Goal: Task Accomplishment & Management: Manage account settings

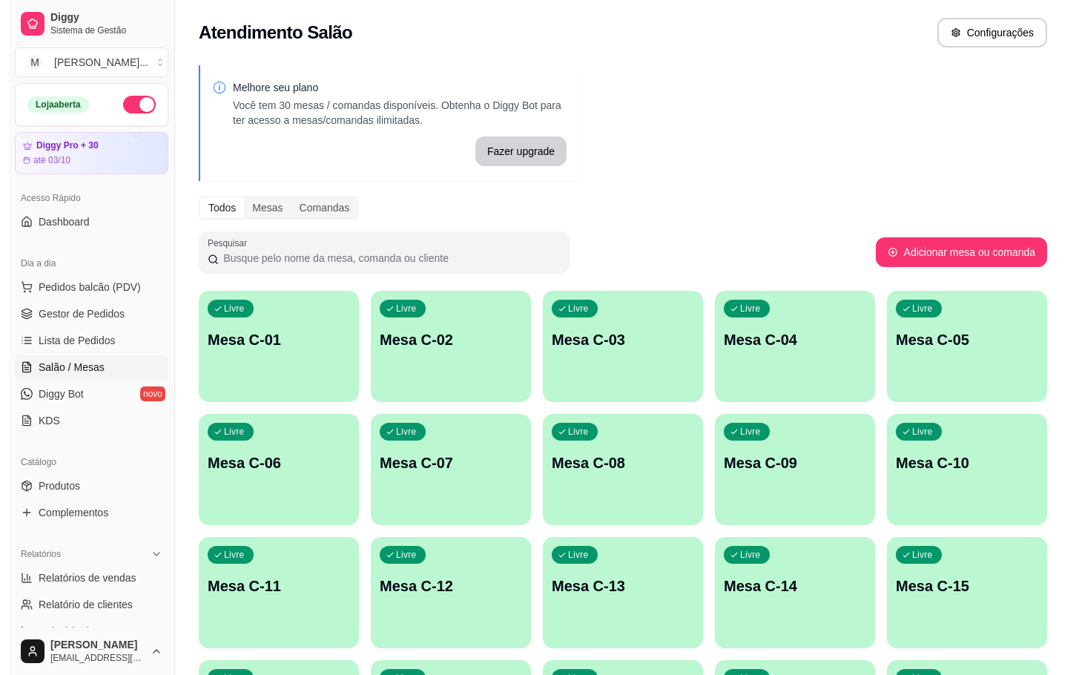
scroll to position [403, 0]
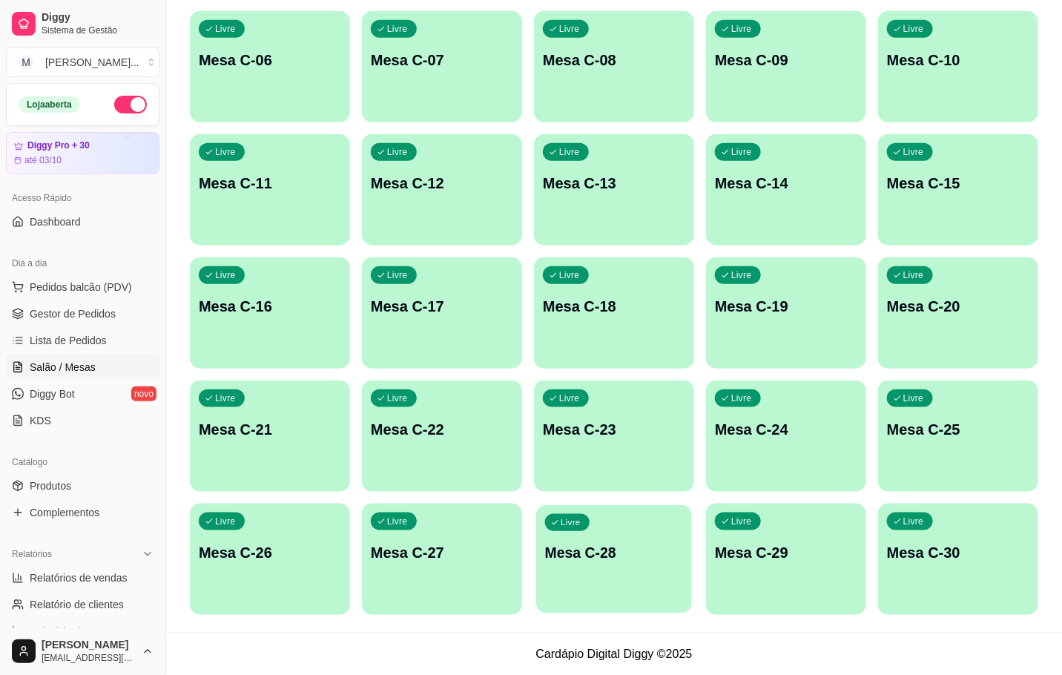
click at [579, 545] on p "Mesa C-28" at bounding box center [614, 553] width 138 height 20
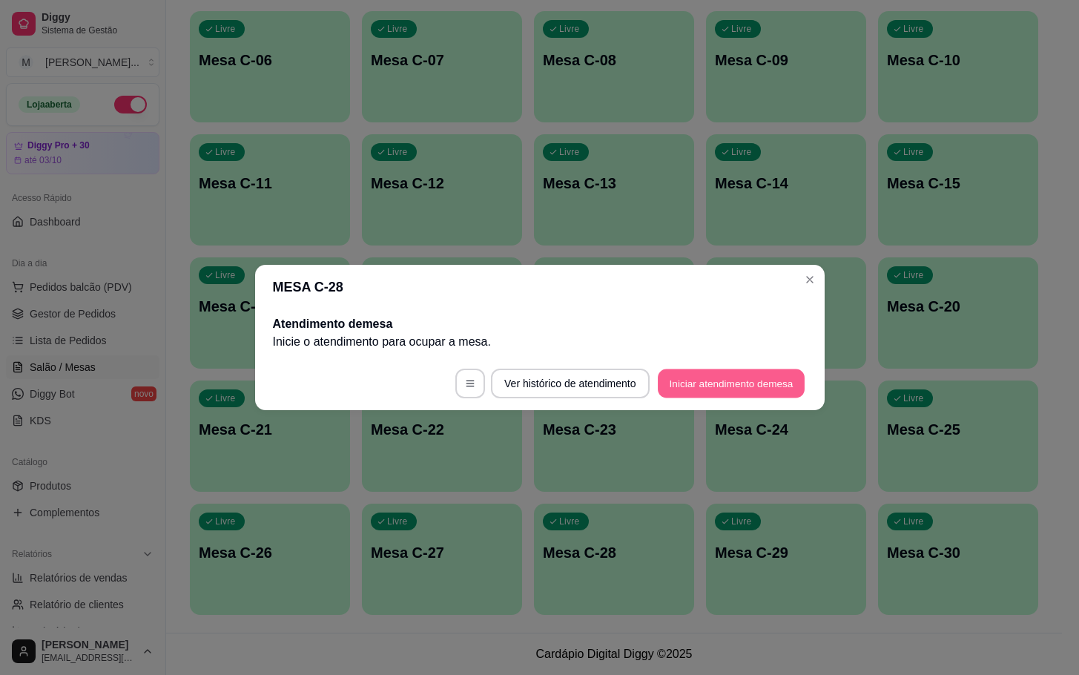
click at [735, 383] on button "Iniciar atendimento de mesa" at bounding box center [731, 383] width 147 height 29
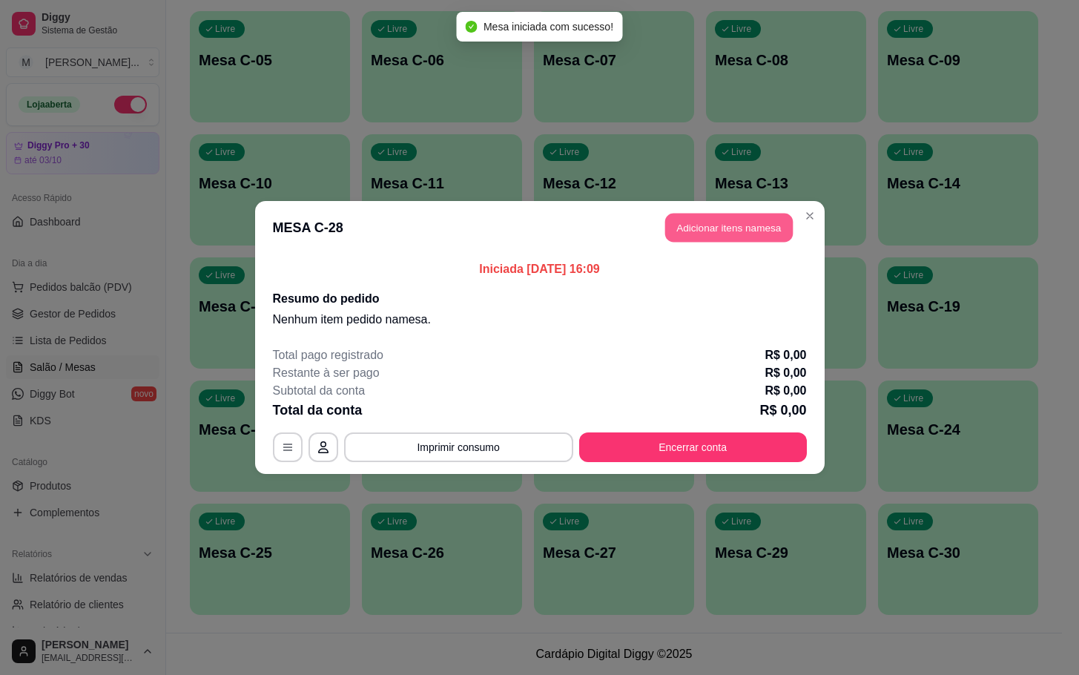
click at [759, 228] on button "Adicionar itens na mesa" at bounding box center [730, 228] width 128 height 29
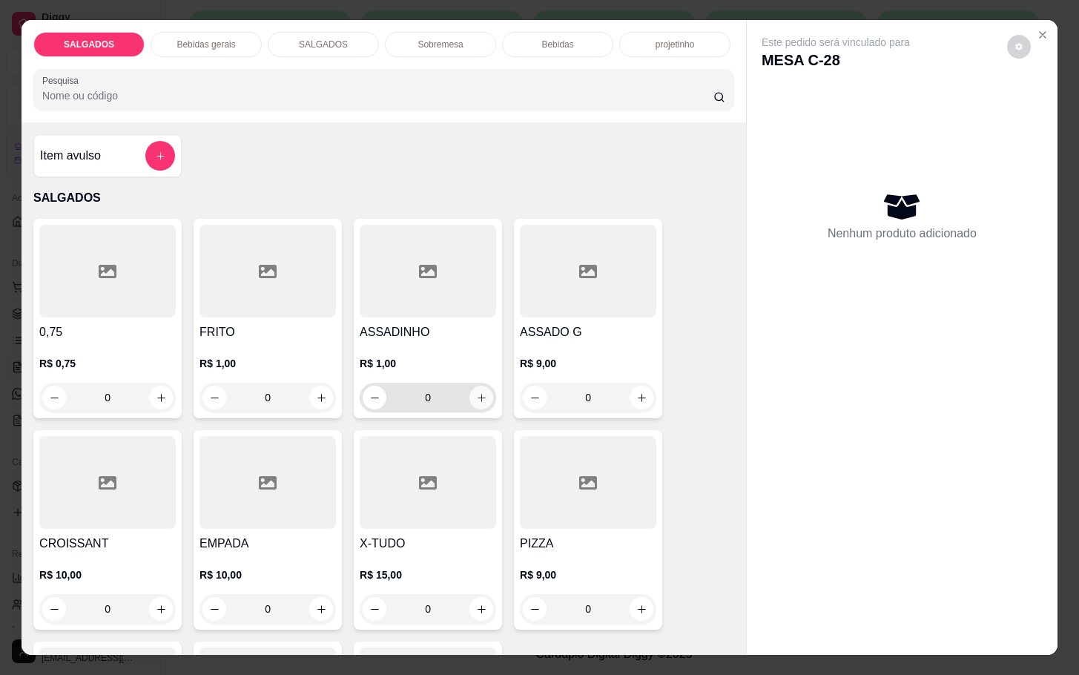
click at [482, 396] on button "increase-product-quantity" at bounding box center [482, 398] width 24 height 24
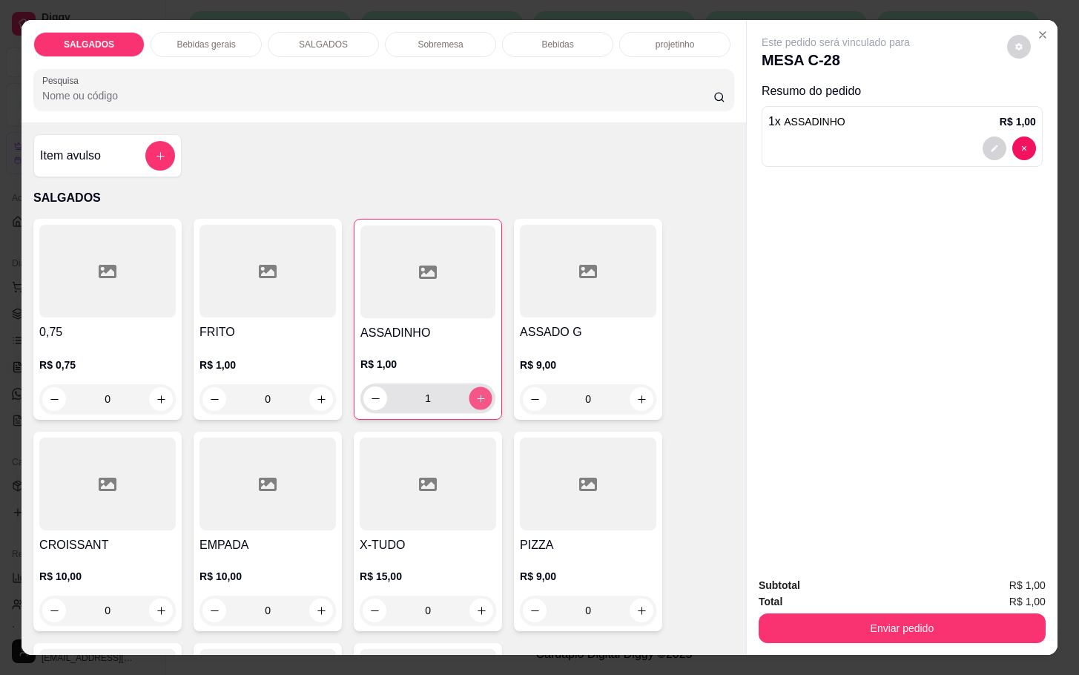
click at [474, 387] on button "increase-product-quantity" at bounding box center [481, 398] width 23 height 23
click at [474, 387] on button "increase-product-quantity" at bounding box center [481, 399] width 24 height 24
click at [474, 387] on button "increase-product-quantity" at bounding box center [481, 398] width 23 height 23
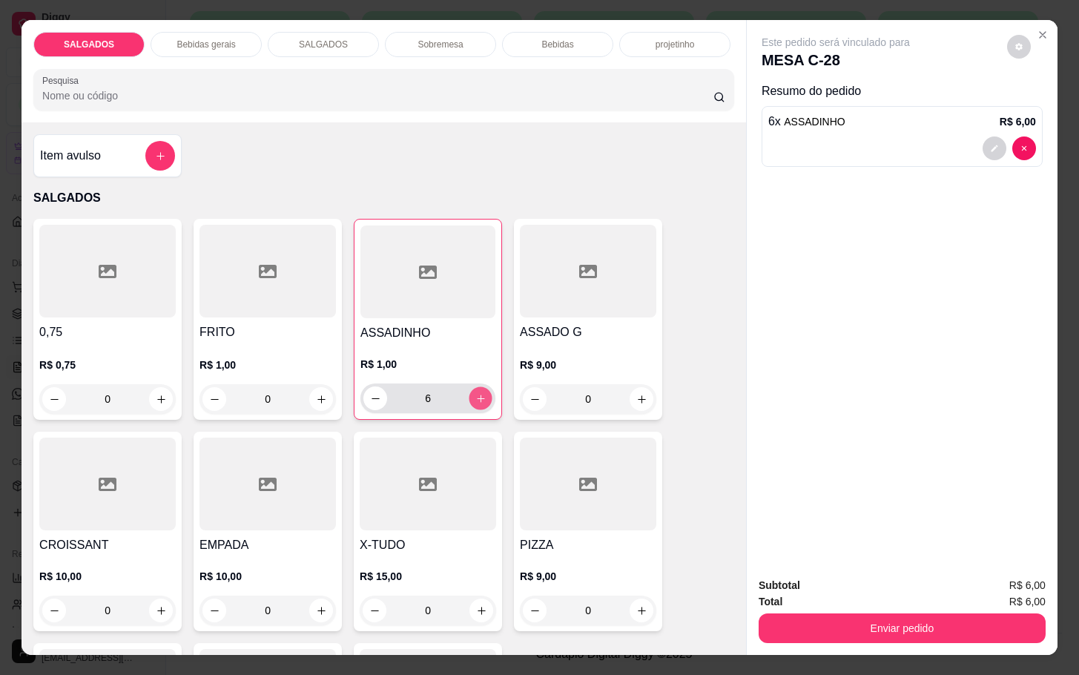
click at [474, 387] on button "increase-product-quantity" at bounding box center [481, 398] width 23 height 23
click at [474, 387] on button "increase-product-quantity" at bounding box center [481, 399] width 24 height 24
type input "10"
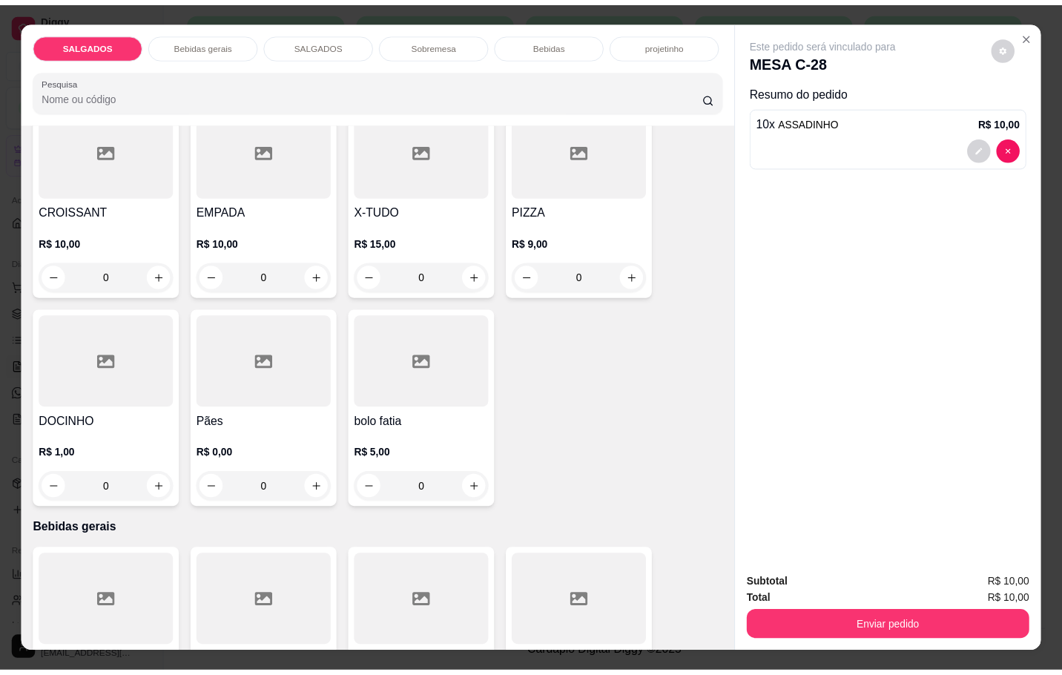
scroll to position [556, 0]
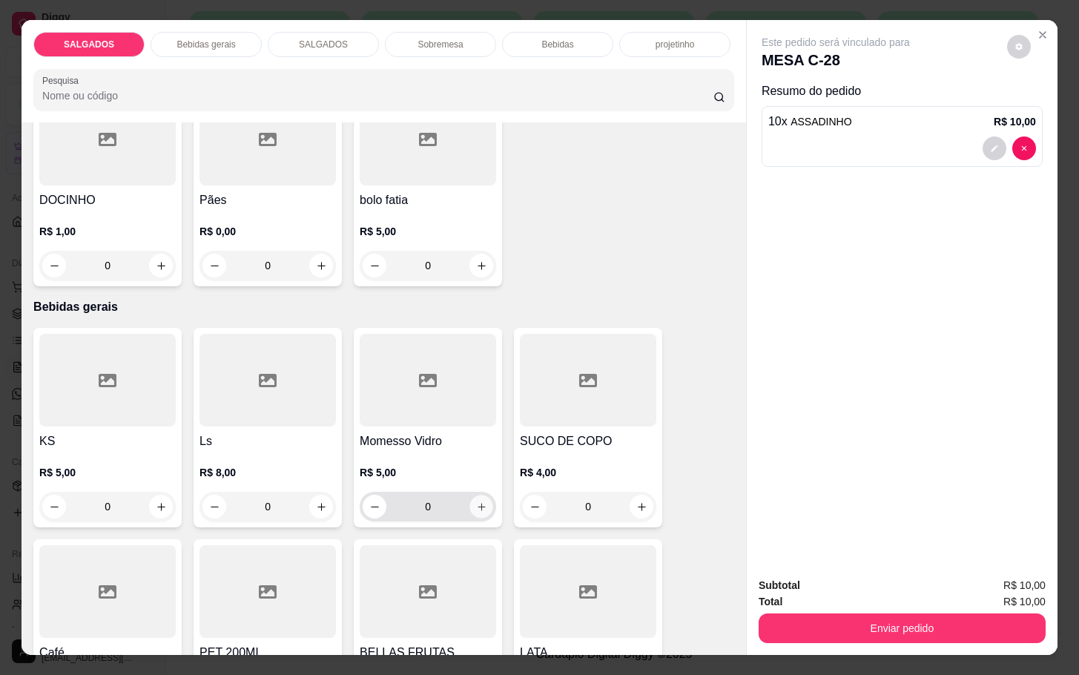
click at [475, 508] on button "increase-product-quantity" at bounding box center [481, 507] width 23 height 23
type input "1"
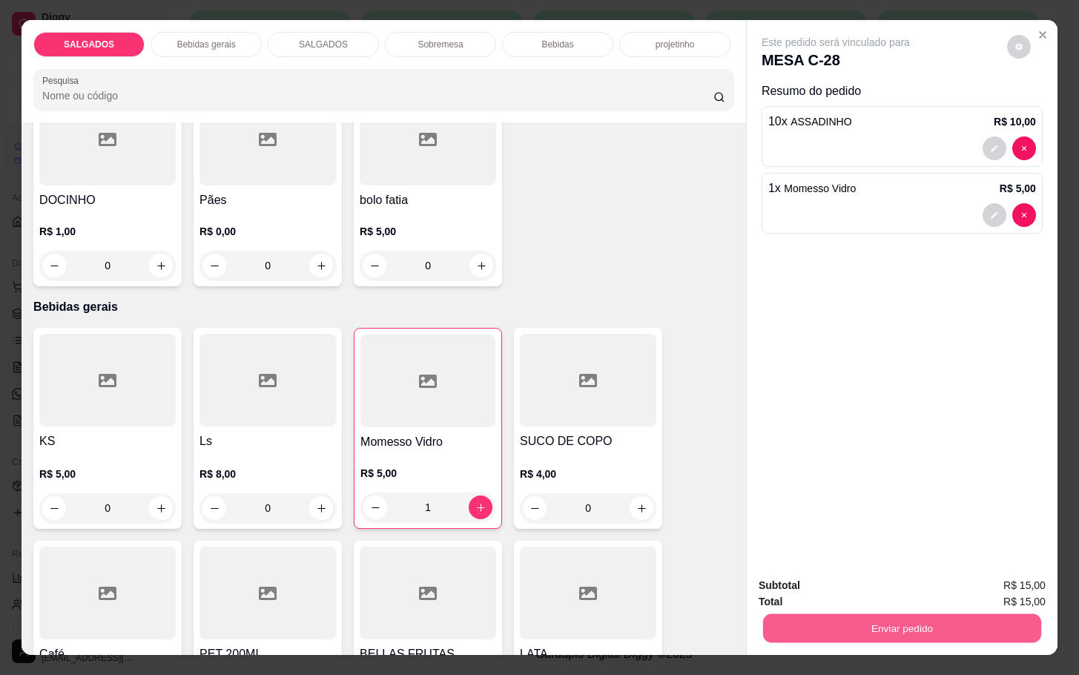
click at [947, 614] on button "Enviar pedido" at bounding box center [902, 628] width 278 height 29
click at [891, 583] on button "Não registrar e enviar pedido" at bounding box center [851, 584] width 154 height 28
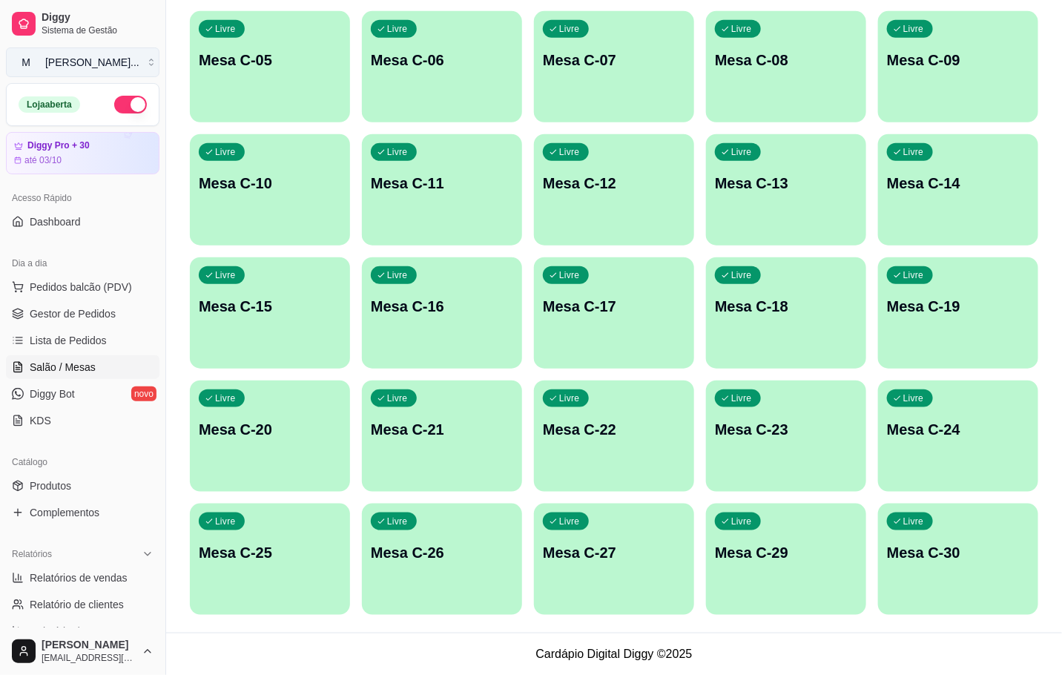
click at [27, 76] on button "M [PERSON_NAME] ..." at bounding box center [83, 62] width 154 height 30
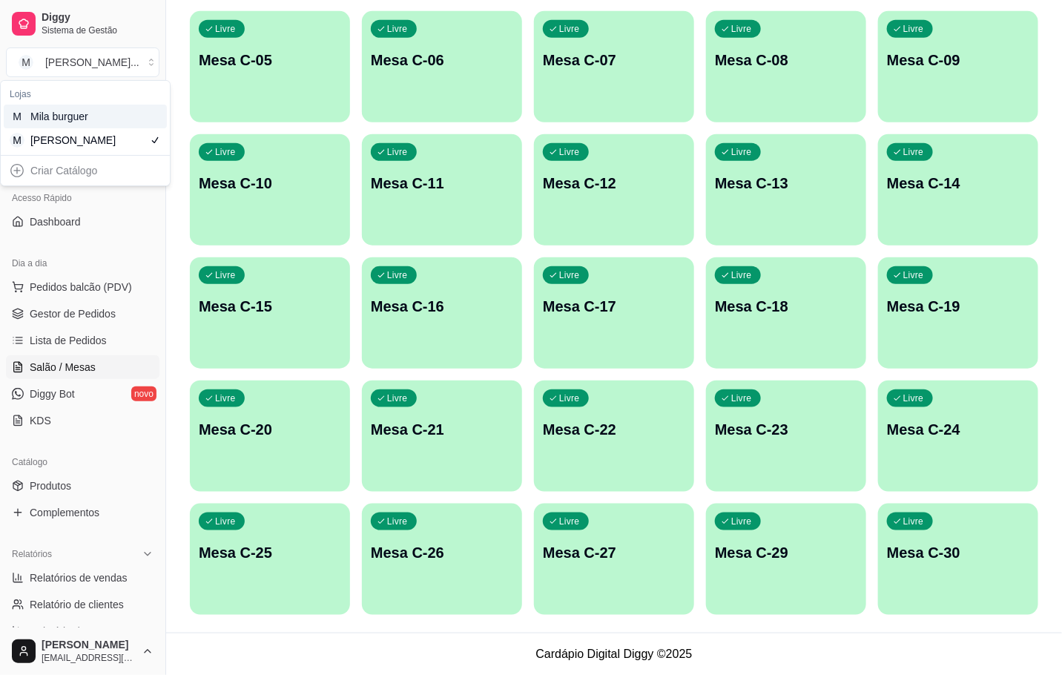
click at [67, 120] on div "Mila burguer" at bounding box center [63, 116] width 67 height 15
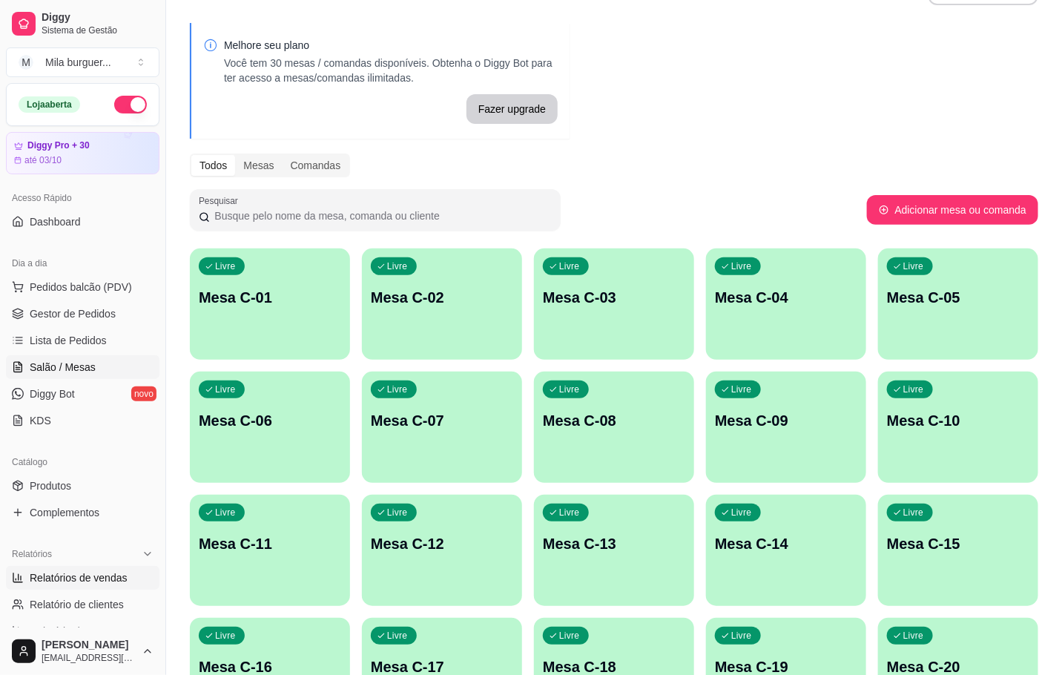
click at [53, 588] on link "Relatórios de vendas" at bounding box center [83, 578] width 154 height 24
select select "ALL"
select select "0"
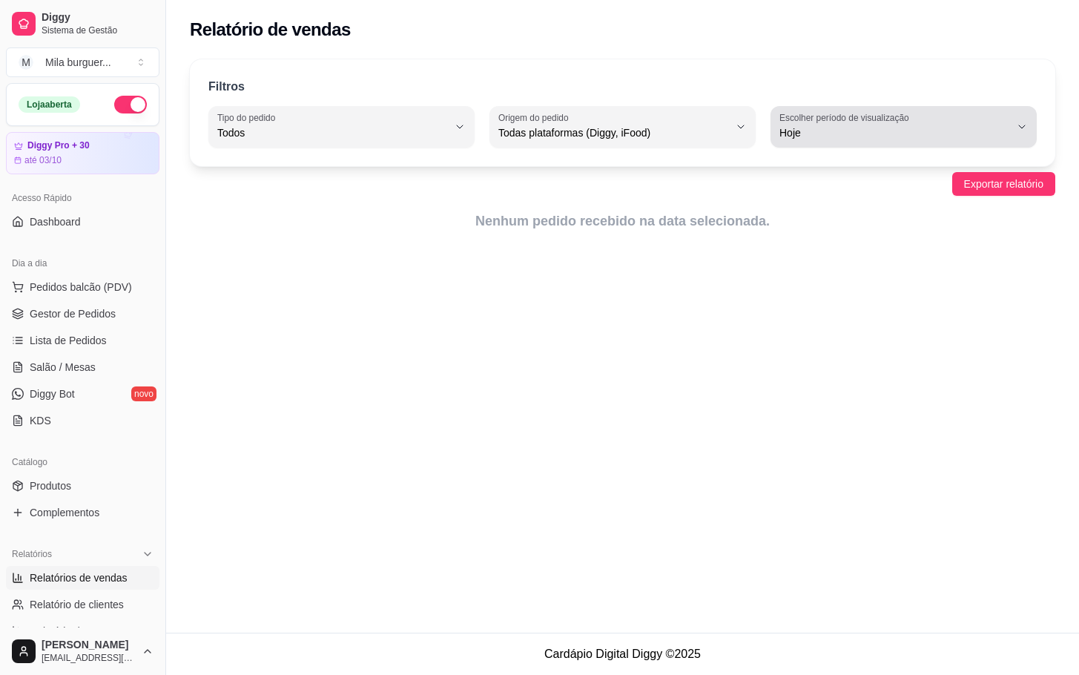
click at [815, 125] on span "Hoje" at bounding box center [895, 132] width 231 height 15
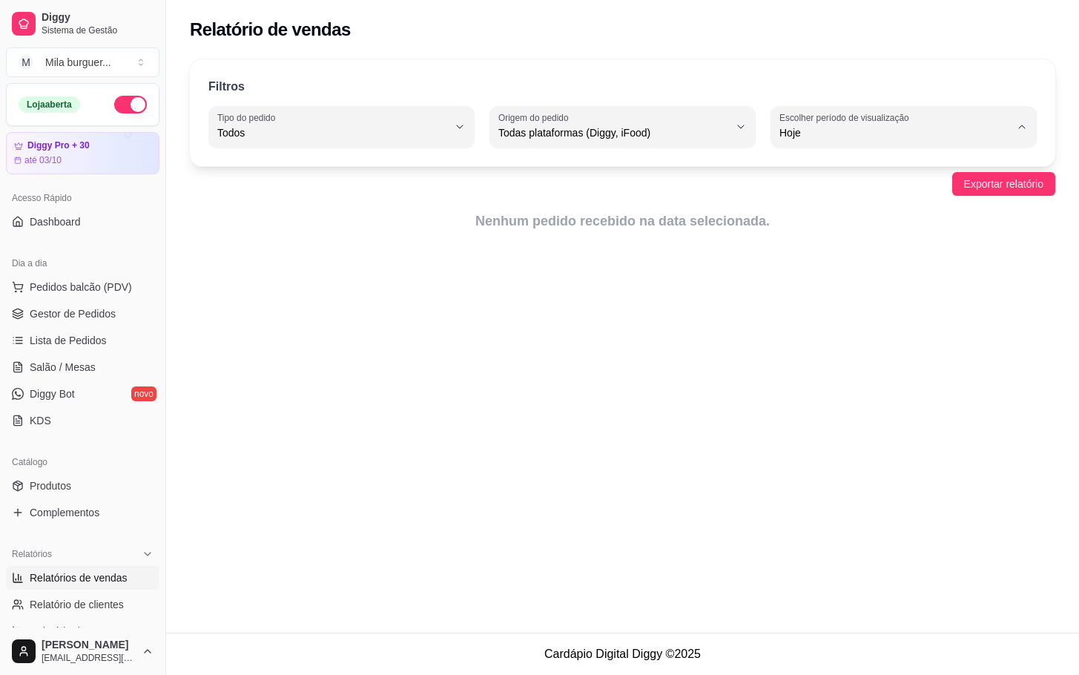
click at [800, 190] on span "Ontem" at bounding box center [896, 192] width 218 height 14
type input "1"
select select "1"
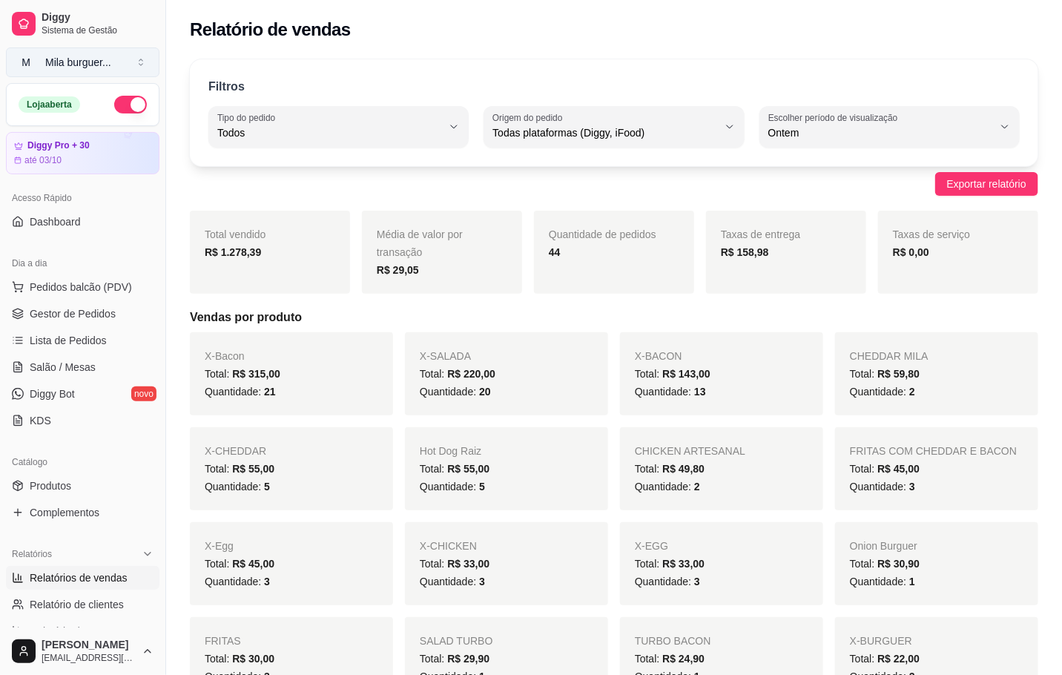
click at [111, 59] on div "Mila burguer ..." at bounding box center [78, 62] width 66 height 15
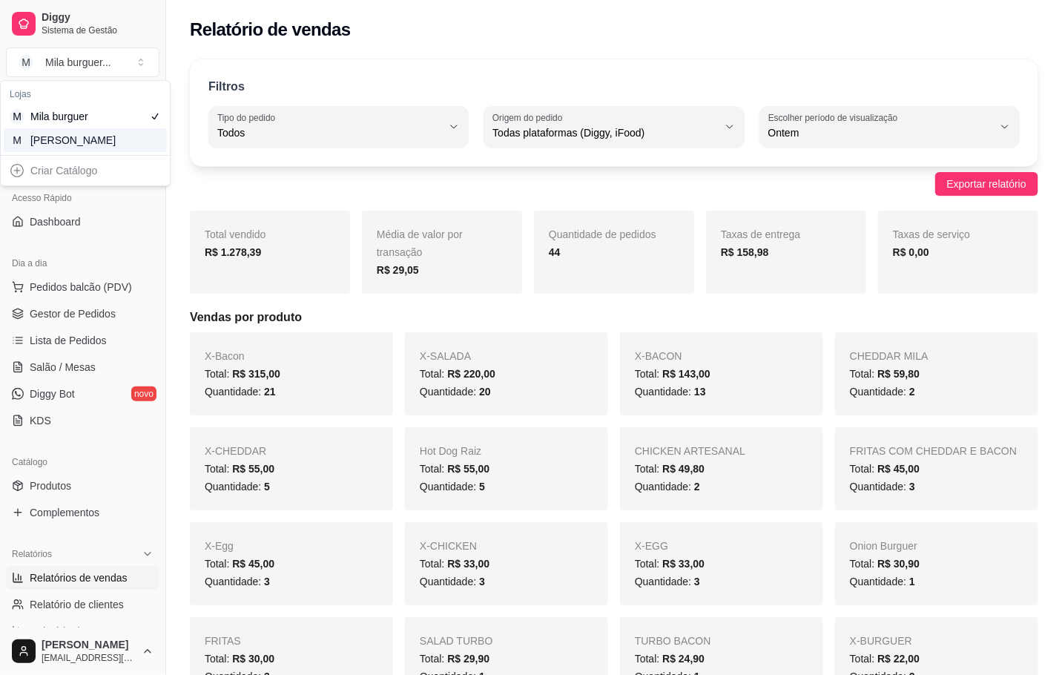
click at [83, 134] on div "[PERSON_NAME]" at bounding box center [63, 140] width 67 height 15
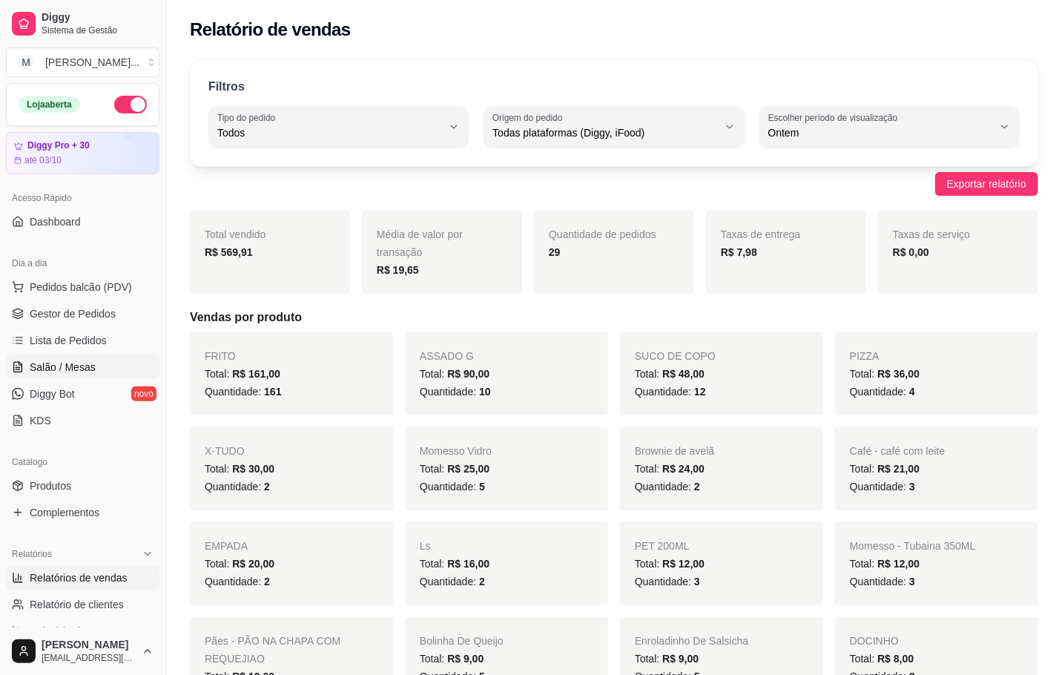
click at [78, 361] on span "Salão / Mesas" at bounding box center [63, 367] width 66 height 15
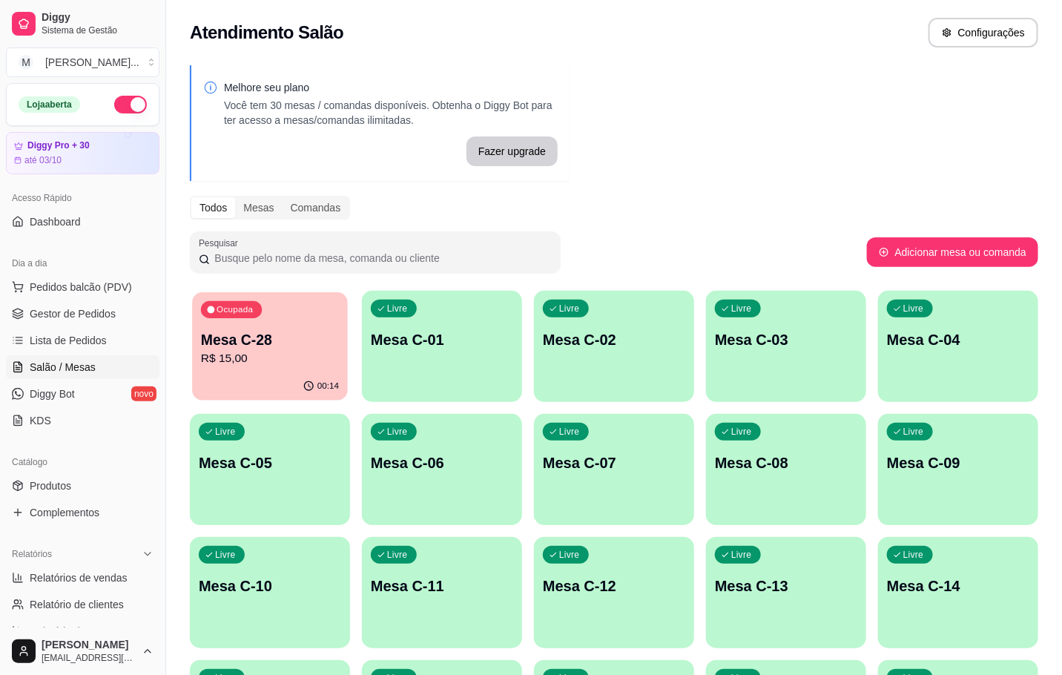
click at [275, 350] on div "Mesa C-28 R$ 15,00" at bounding box center [270, 348] width 138 height 37
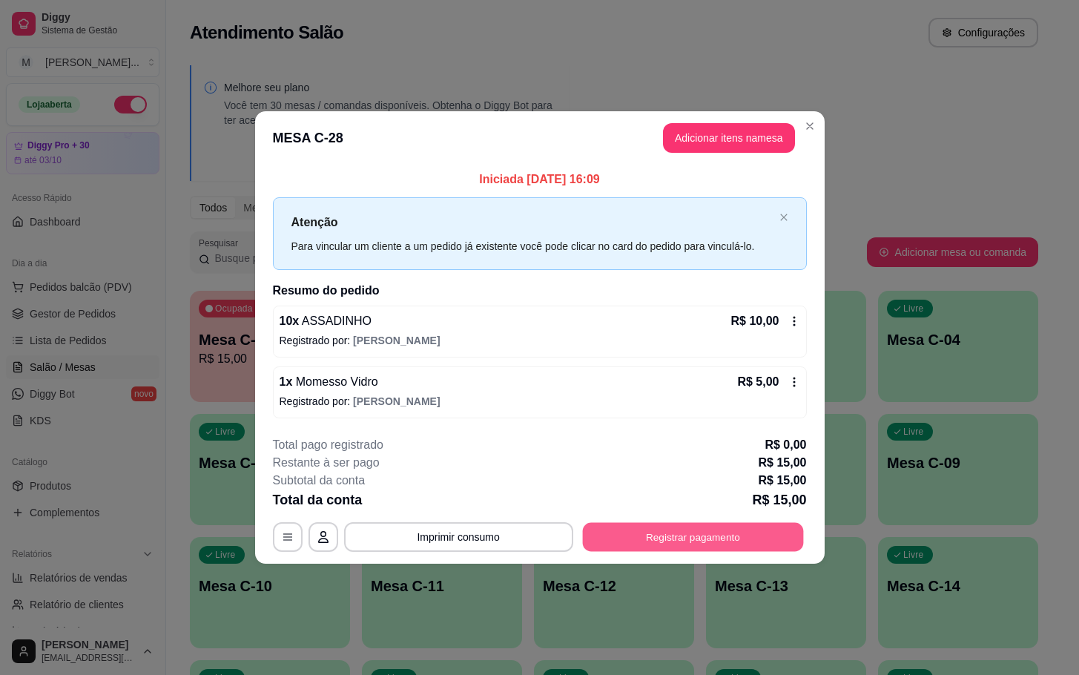
click at [668, 530] on button "Registrar pagamento" at bounding box center [692, 536] width 221 height 29
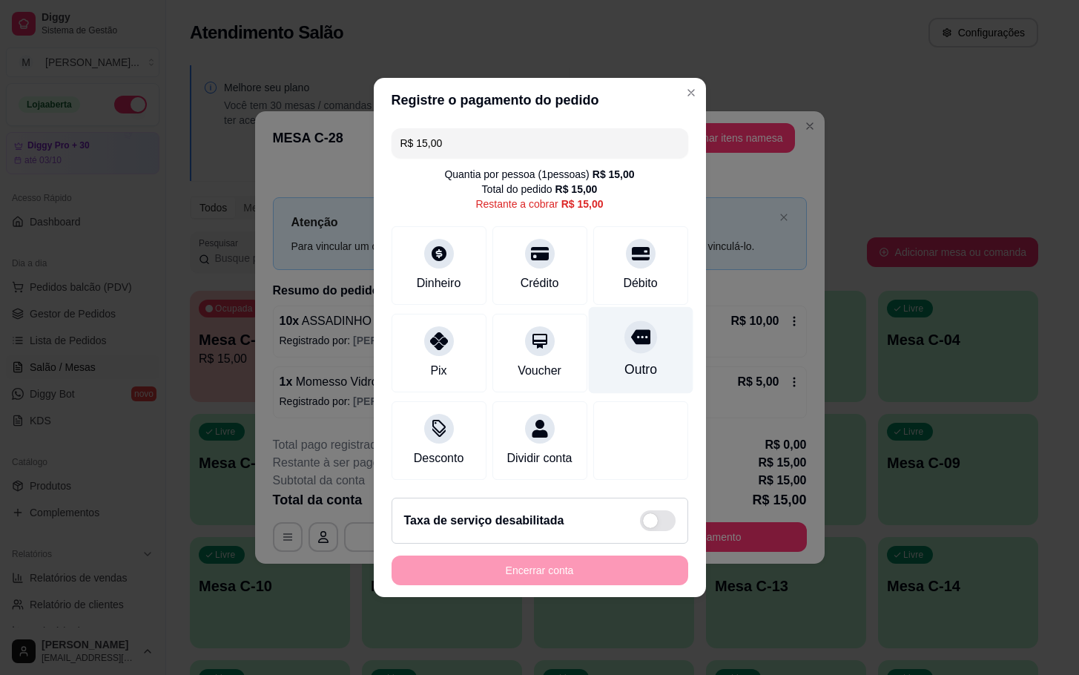
click at [633, 345] on div "Outro" at bounding box center [640, 350] width 105 height 87
type input "R$ 0,00"
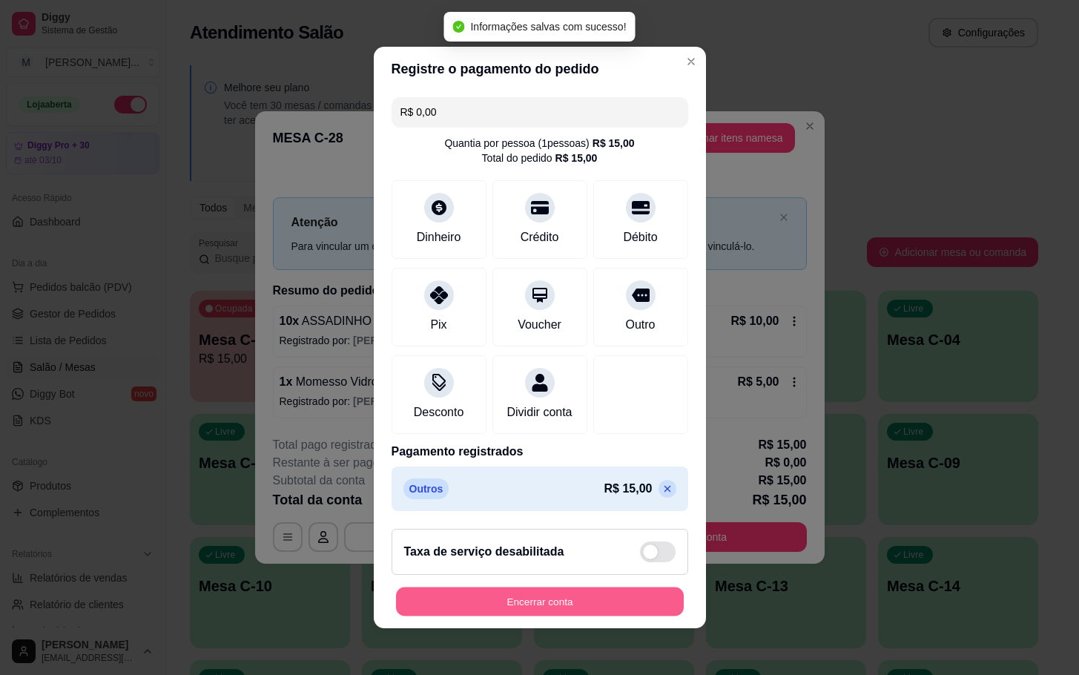
click at [581, 610] on button "Encerrar conta" at bounding box center [540, 602] width 288 height 29
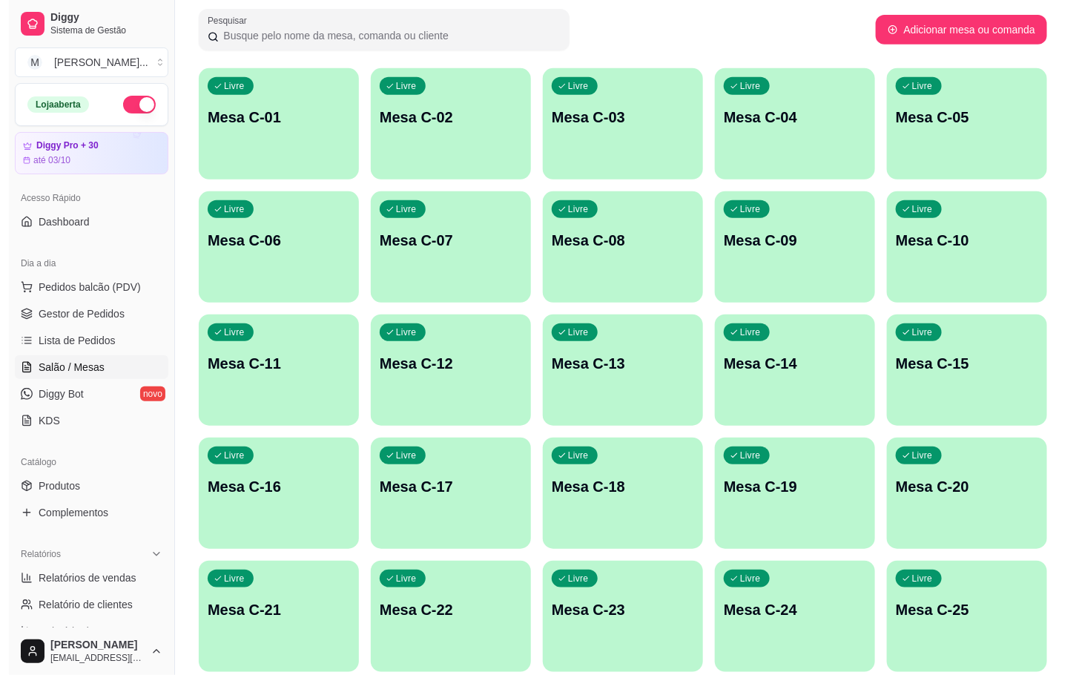
scroll to position [403, 0]
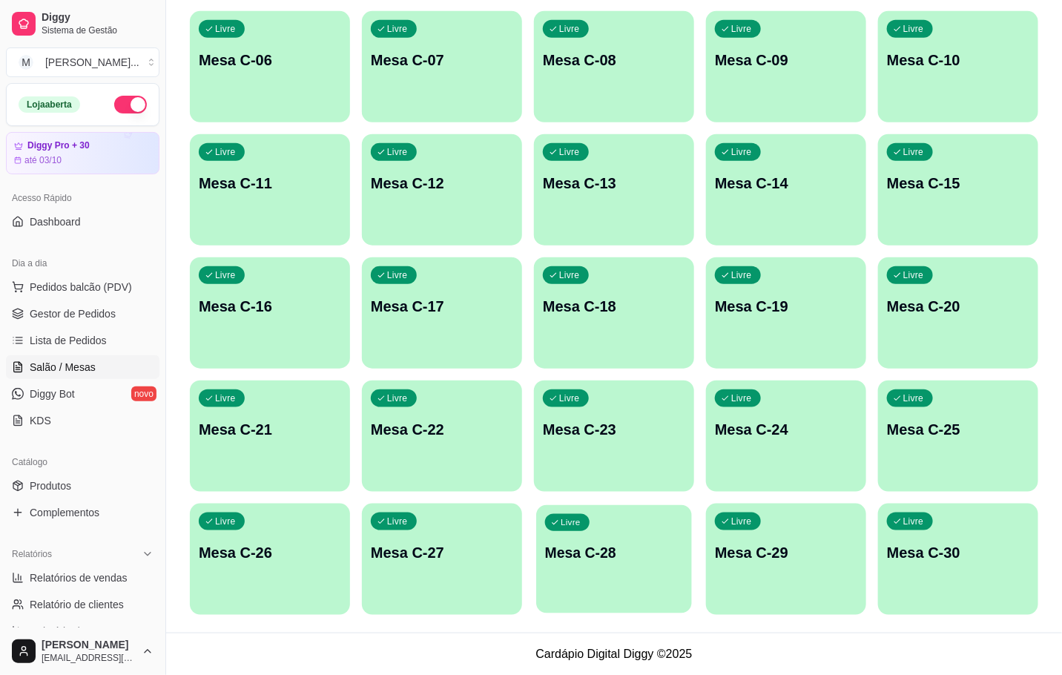
click at [579, 522] on p "Livre" at bounding box center [571, 523] width 20 height 12
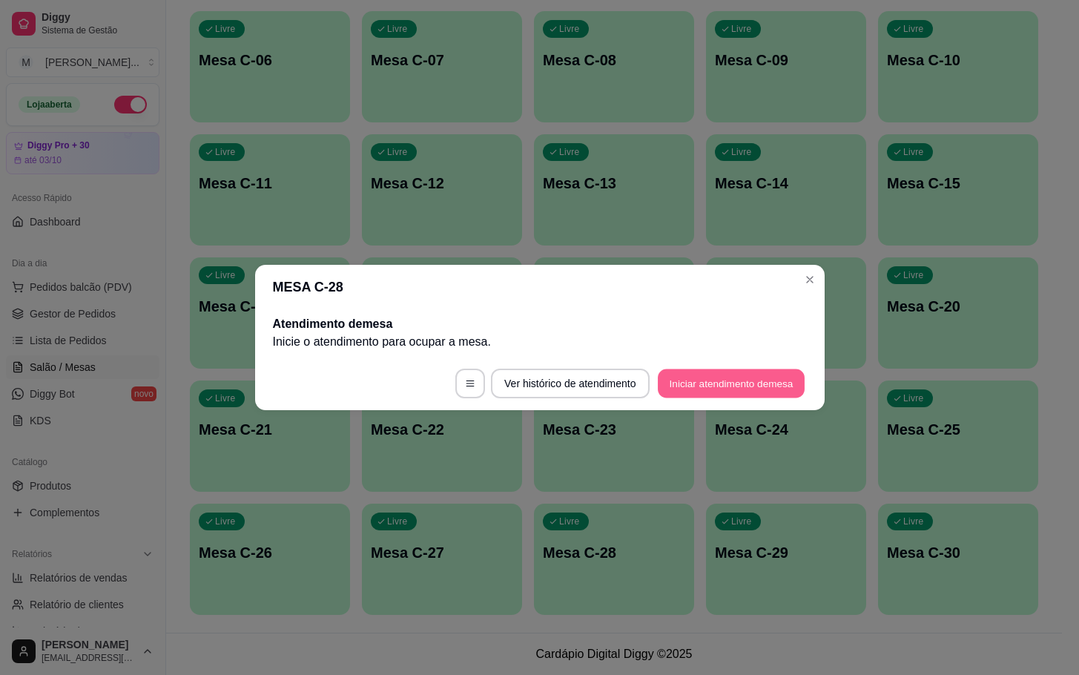
click at [708, 377] on button "Iniciar atendimento de mesa" at bounding box center [731, 383] width 147 height 29
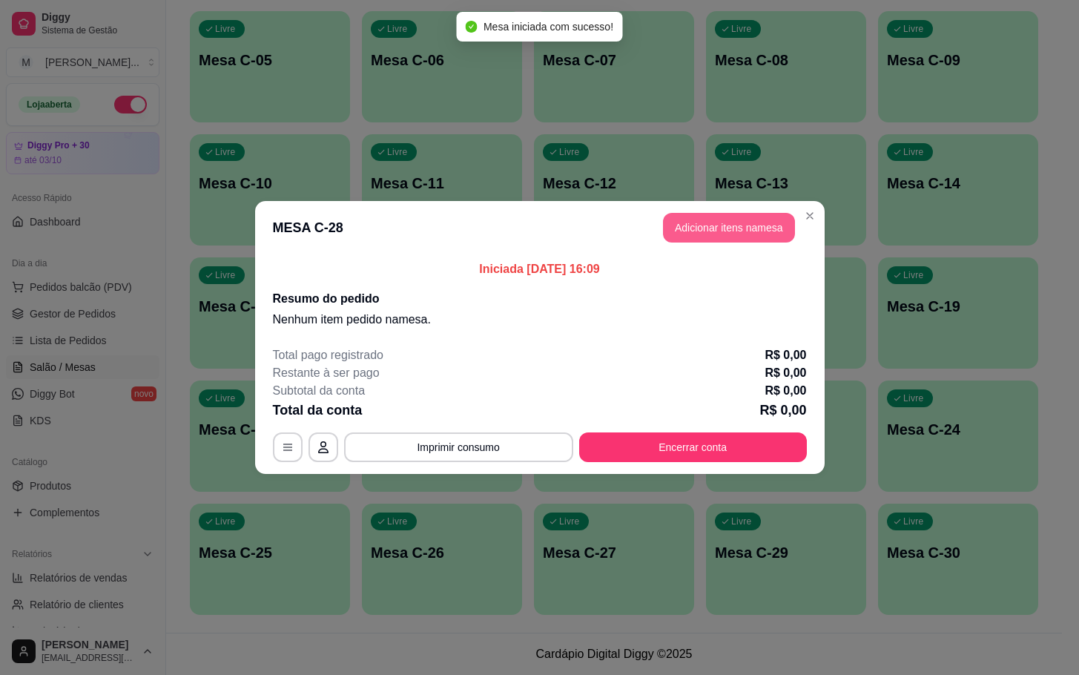
click at [699, 223] on button "Adicionar itens na mesa" at bounding box center [729, 228] width 132 height 30
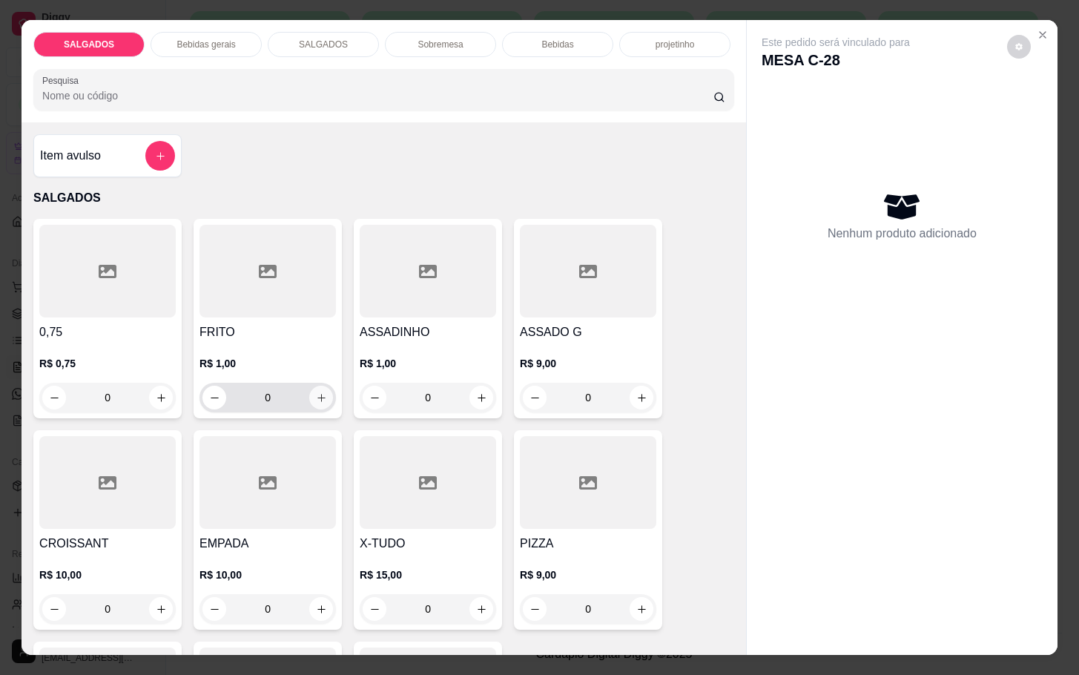
click at [316, 392] on icon "increase-product-quantity" at bounding box center [321, 397] width 11 height 11
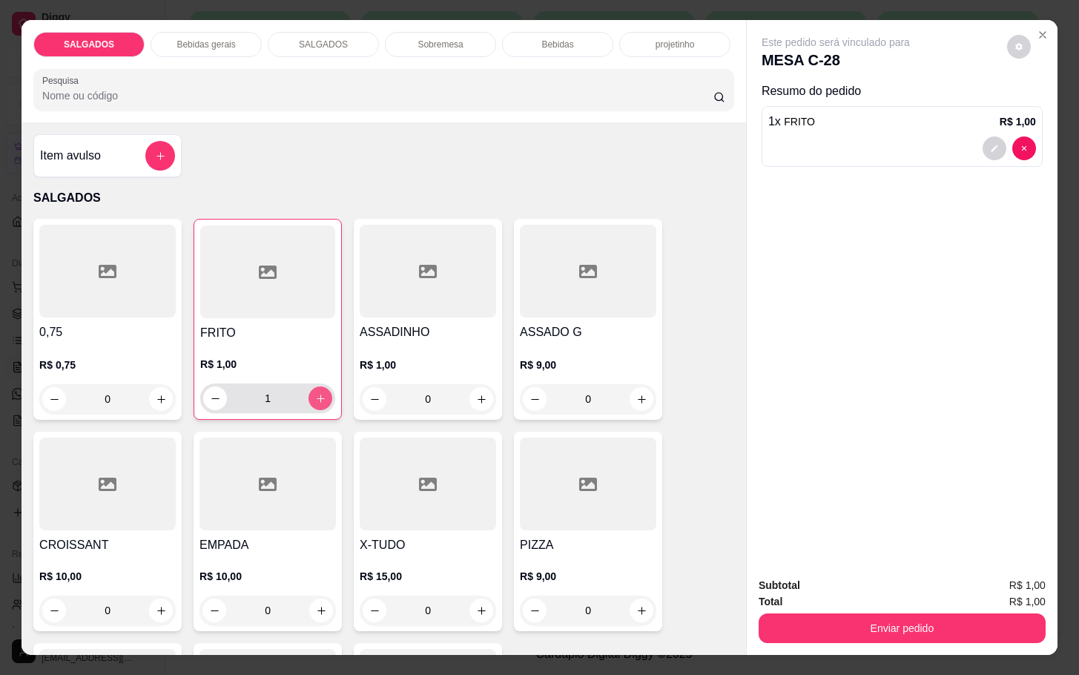
click at [315, 393] on icon "increase-product-quantity" at bounding box center [320, 398] width 11 height 11
click at [310, 410] on div "FRITO R$ 1,00 3" at bounding box center [268, 319] width 148 height 201
click at [310, 401] on button "increase-product-quantity" at bounding box center [320, 398] width 23 height 23
click at [315, 395] on icon "increase-product-quantity" at bounding box center [320, 398] width 11 height 11
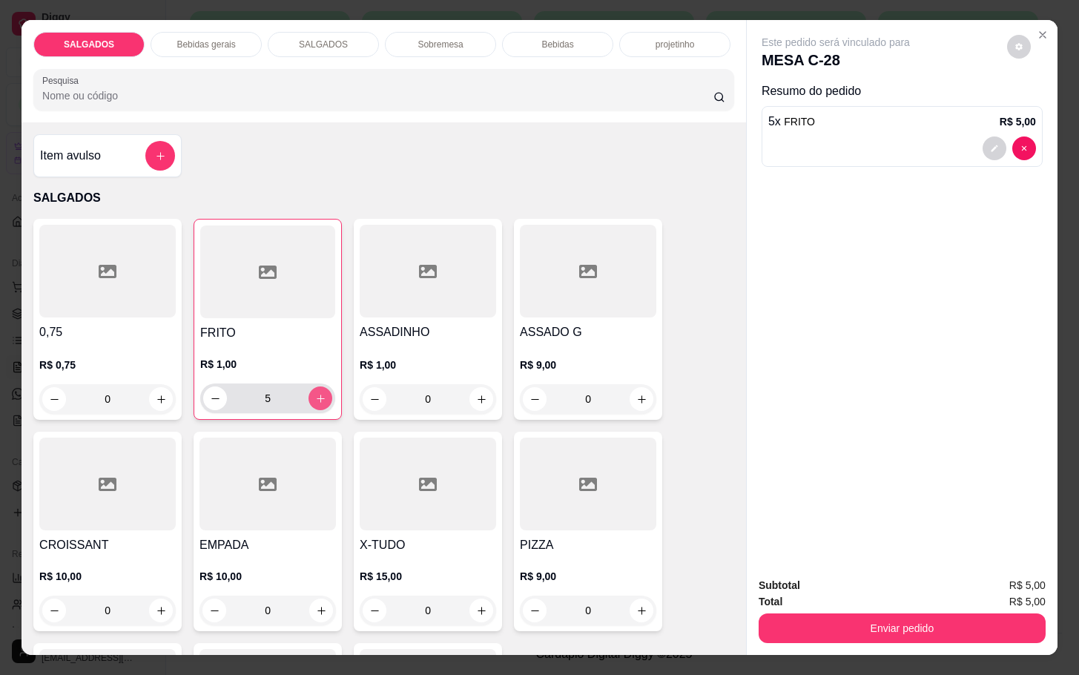
click at [315, 395] on icon "increase-product-quantity" at bounding box center [320, 398] width 11 height 11
type input "6"
click at [477, 387] on button "increase-product-quantity" at bounding box center [482, 399] width 24 height 24
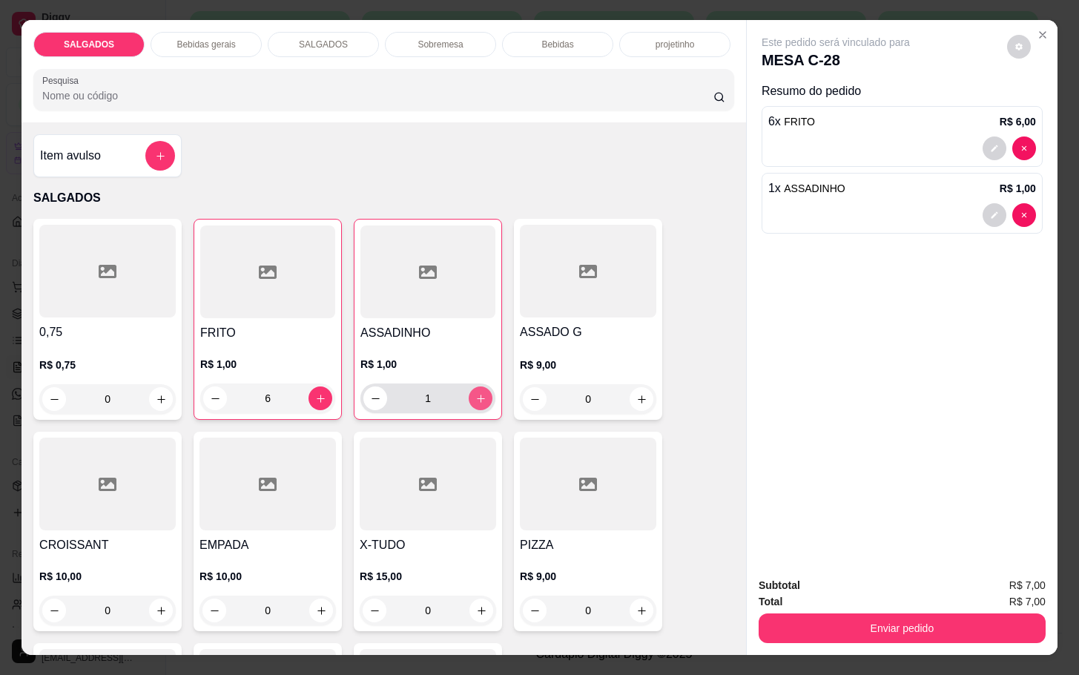
click at [477, 393] on icon "increase-product-quantity" at bounding box center [481, 398] width 11 height 11
type input "4"
click at [637, 394] on icon "increase-product-quantity" at bounding box center [642, 399] width 11 height 11
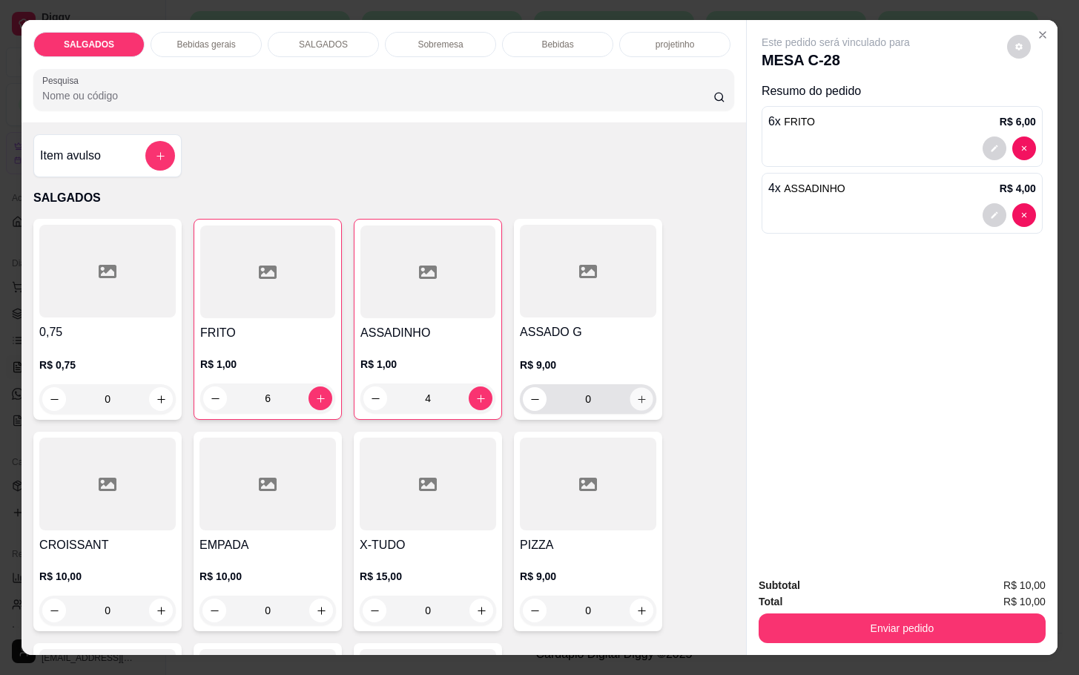
type input "1"
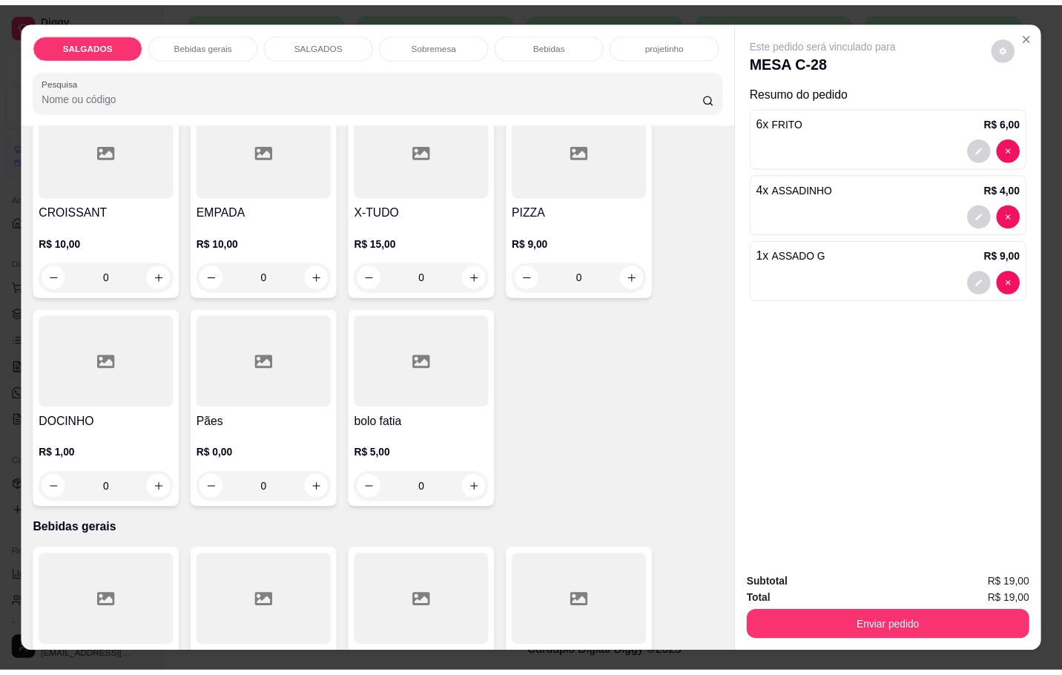
scroll to position [445, 0]
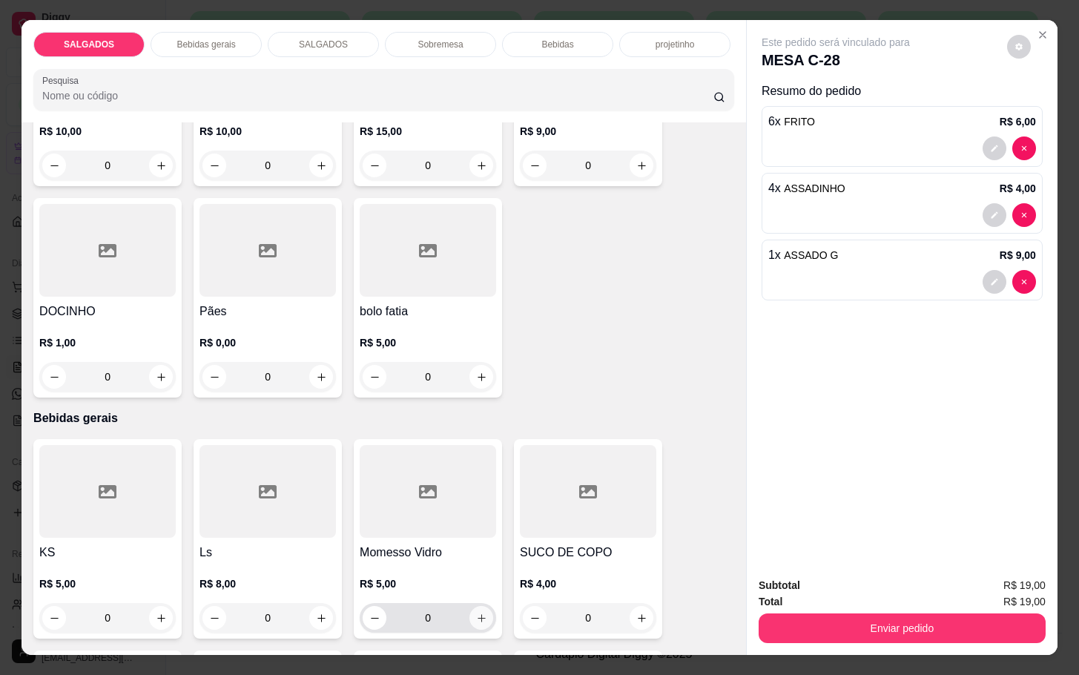
click at [470, 617] on button "increase-product-quantity" at bounding box center [482, 618] width 24 height 24
type input "1"
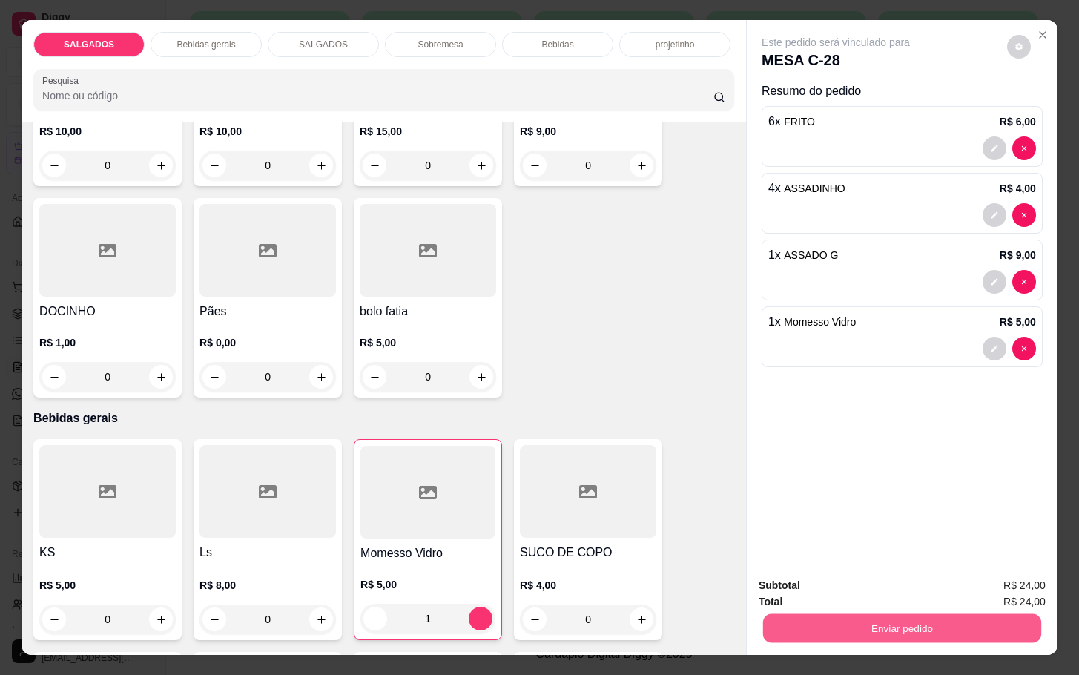
click at [873, 623] on button "Enviar pedido" at bounding box center [902, 628] width 278 height 29
click at [875, 571] on button "Não registrar e enviar pedido" at bounding box center [851, 584] width 154 height 28
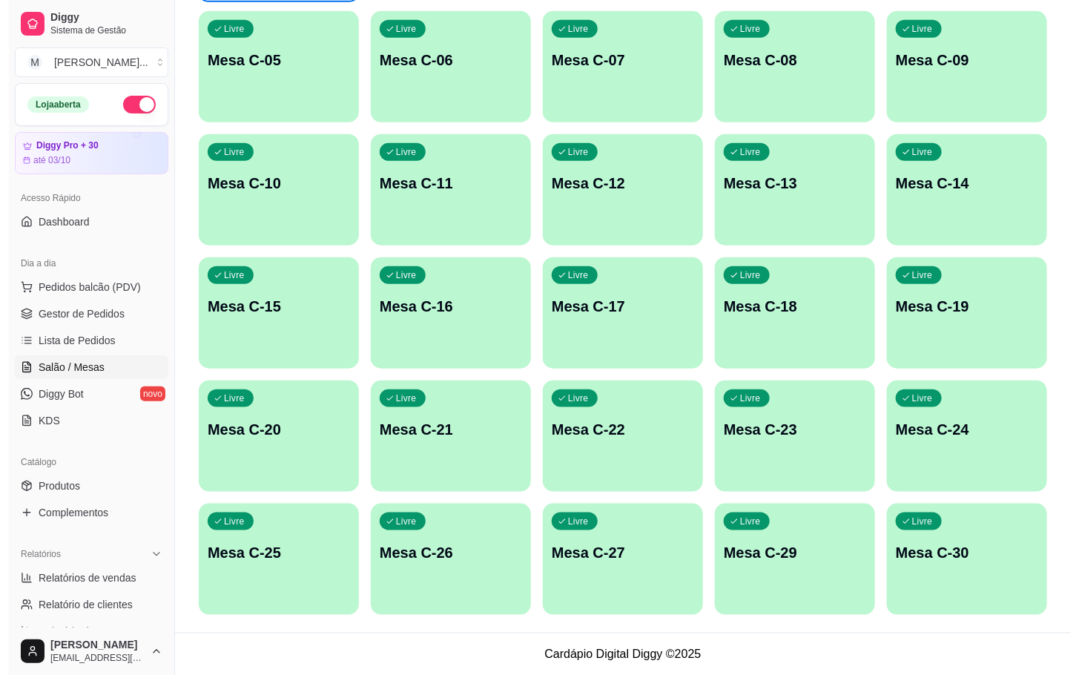
scroll to position [180, 0]
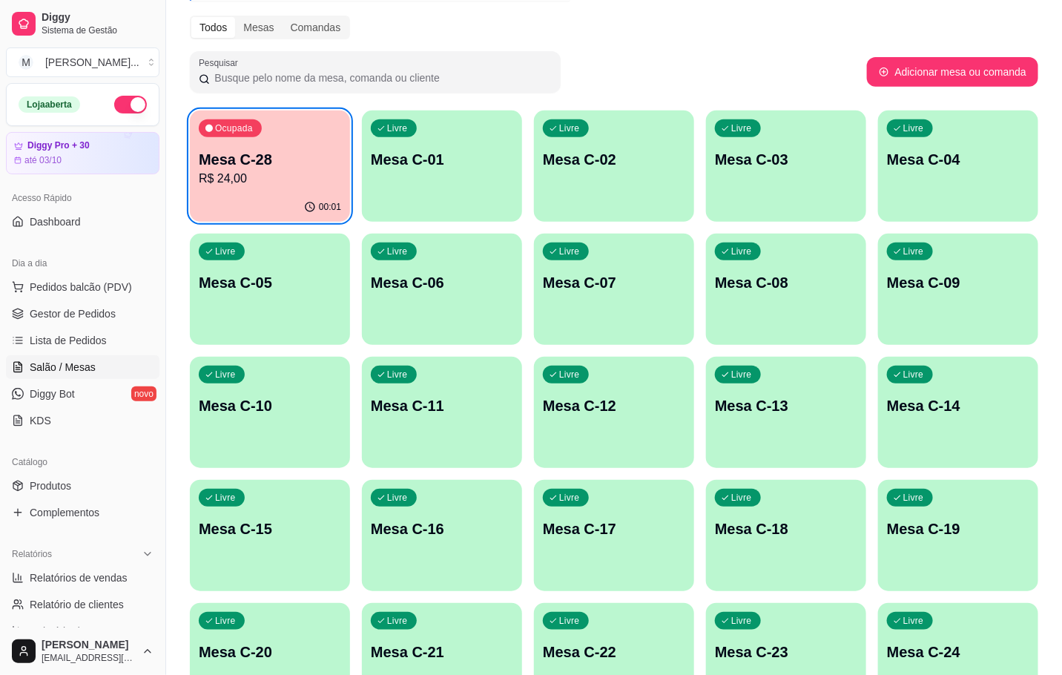
click at [276, 161] on p "Mesa C-28" at bounding box center [270, 159] width 142 height 21
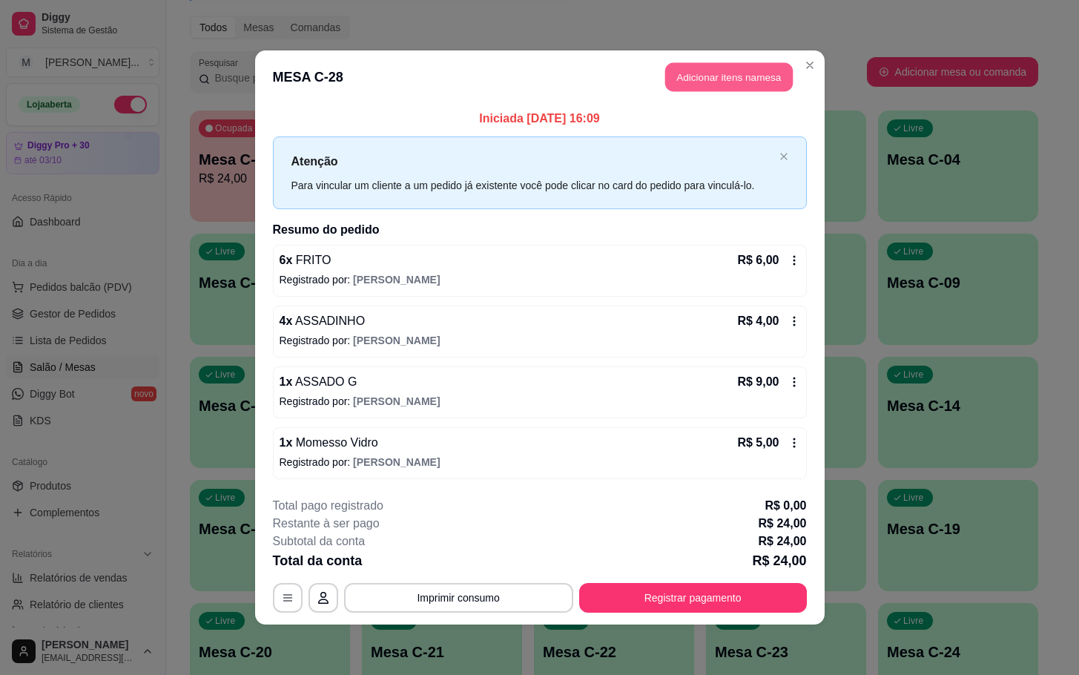
click at [746, 70] on button "Adicionar itens na mesa" at bounding box center [730, 77] width 128 height 29
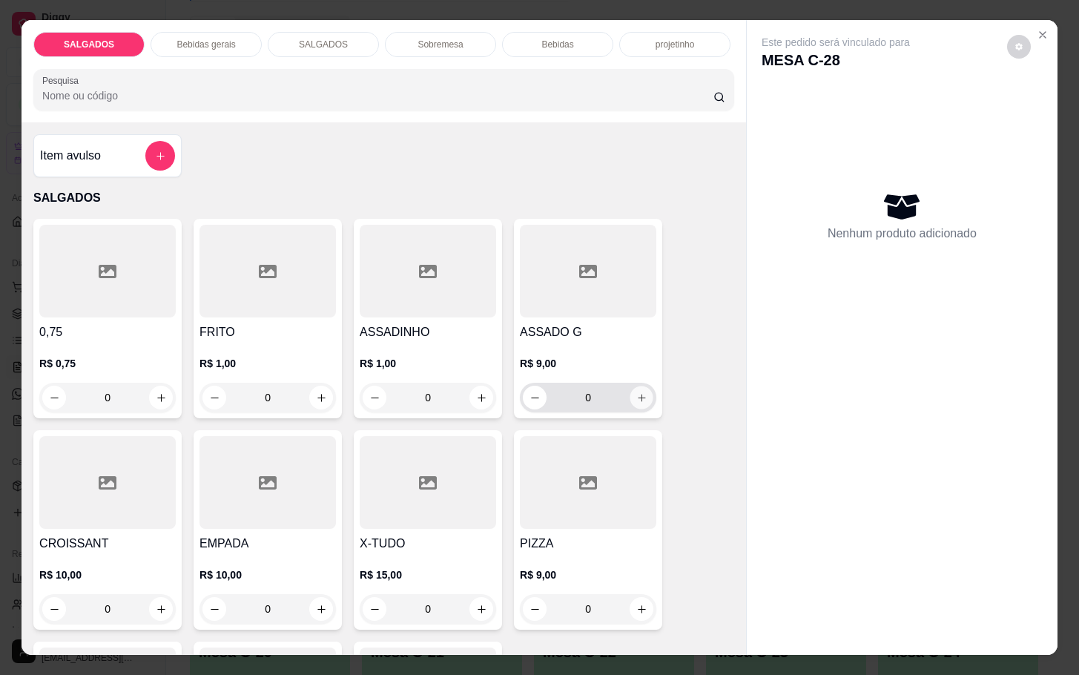
click at [637, 392] on icon "increase-product-quantity" at bounding box center [642, 397] width 11 height 11
type input "1"
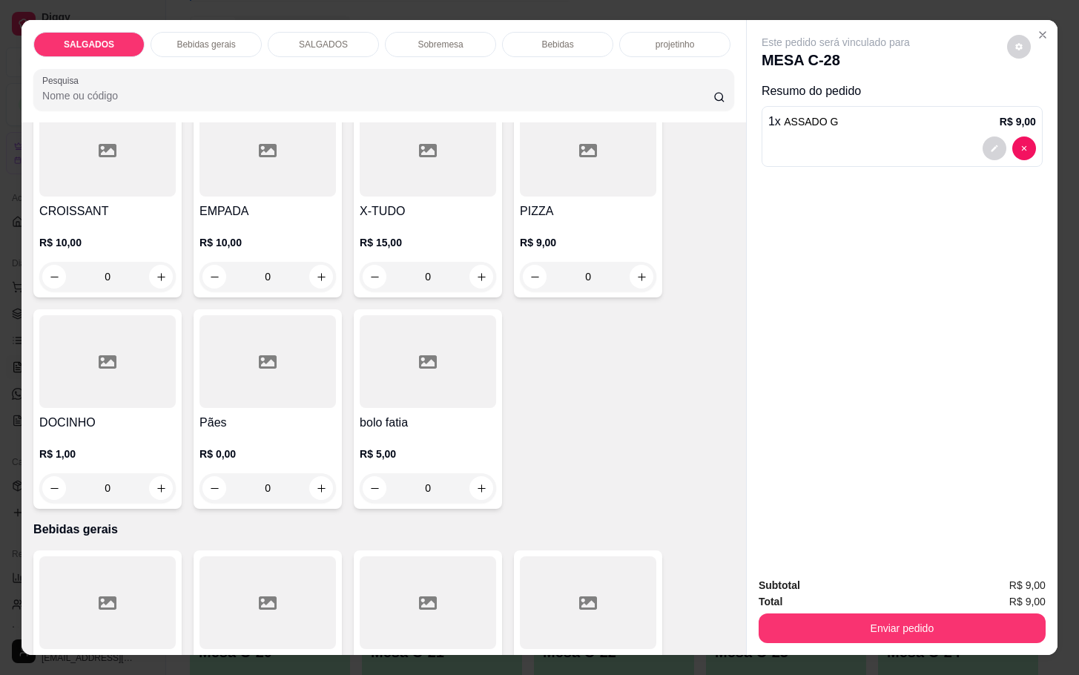
scroll to position [445, 0]
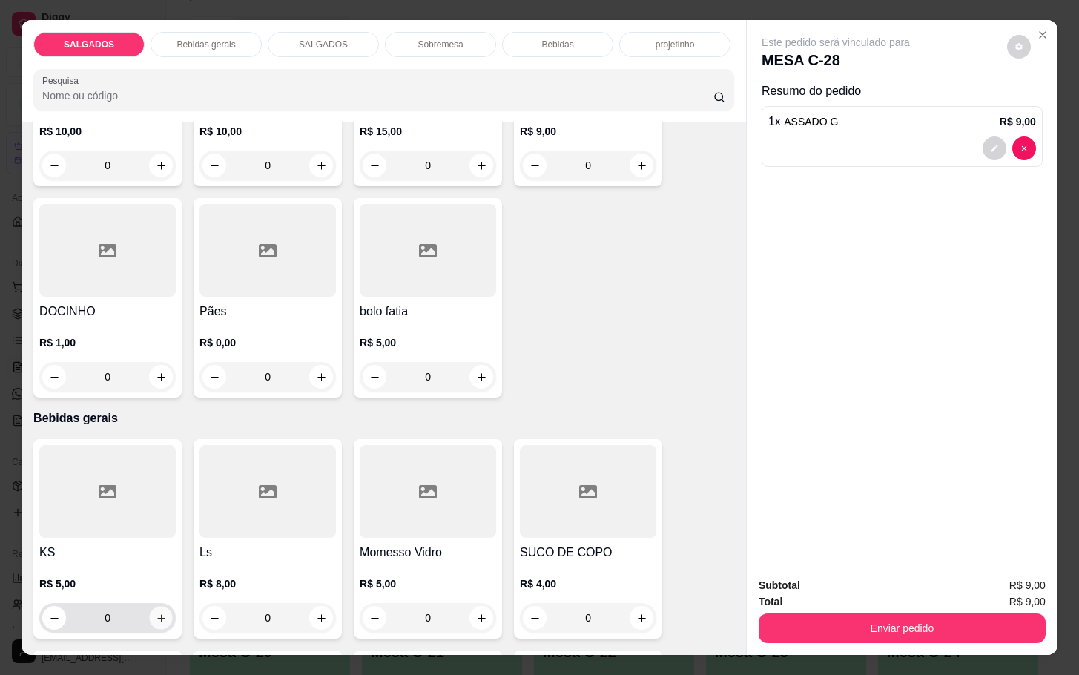
click at [150, 621] on button "increase-product-quantity" at bounding box center [161, 618] width 23 height 23
type input "1"
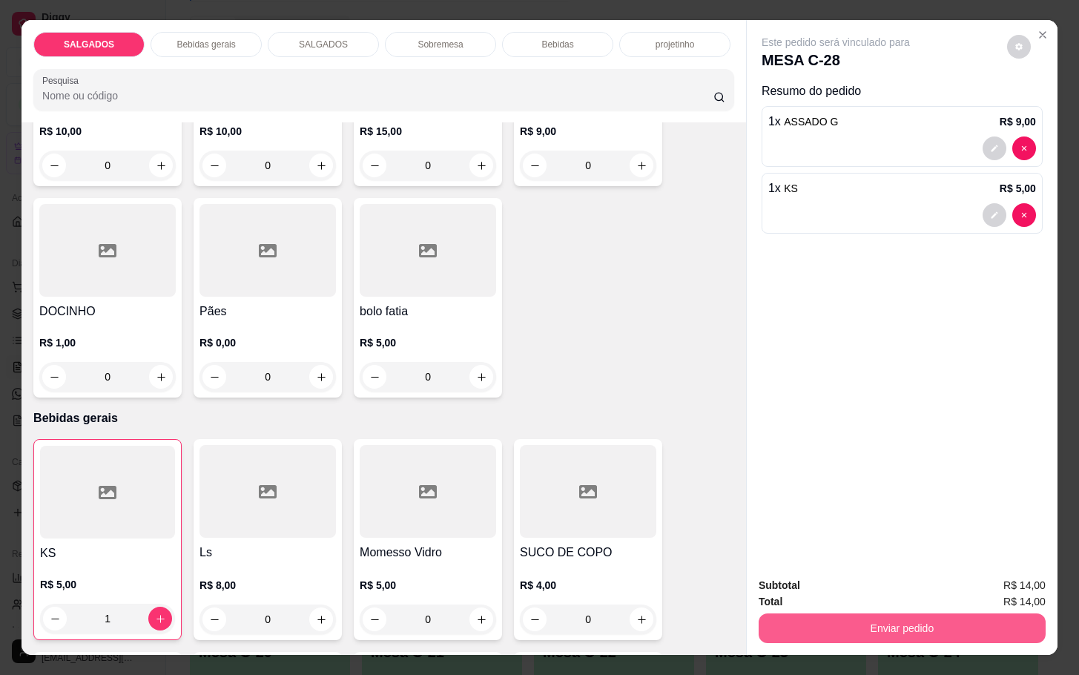
click at [855, 617] on button "Enviar pedido" at bounding box center [902, 629] width 287 height 30
click at [866, 591] on button "Não registrar e enviar pedido" at bounding box center [851, 584] width 154 height 28
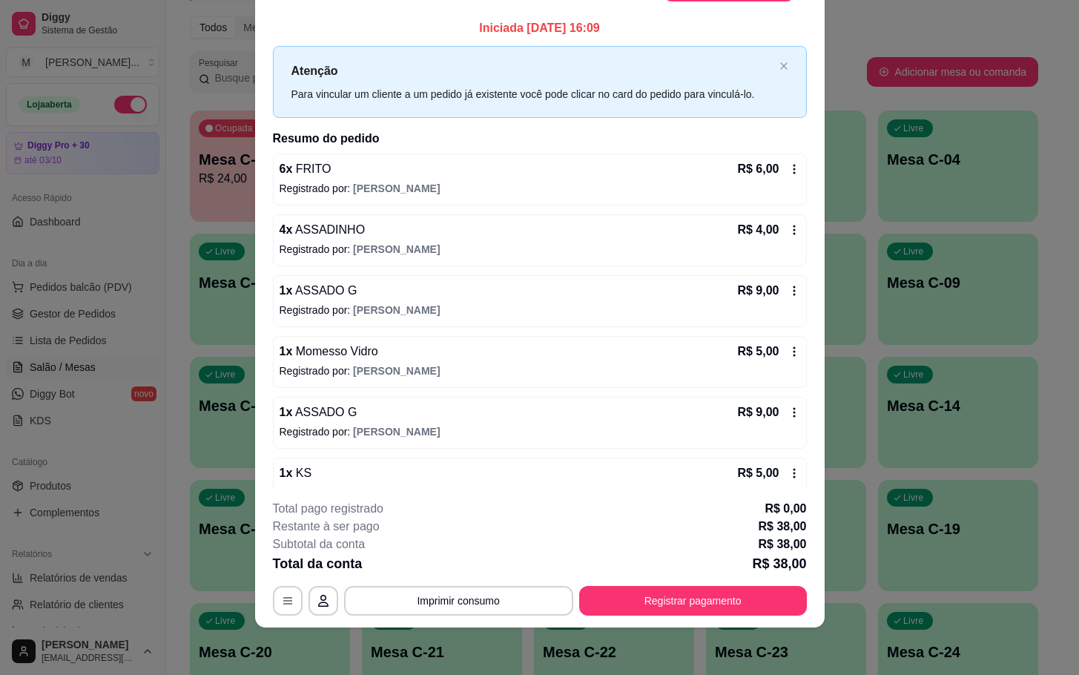
scroll to position [0, 0]
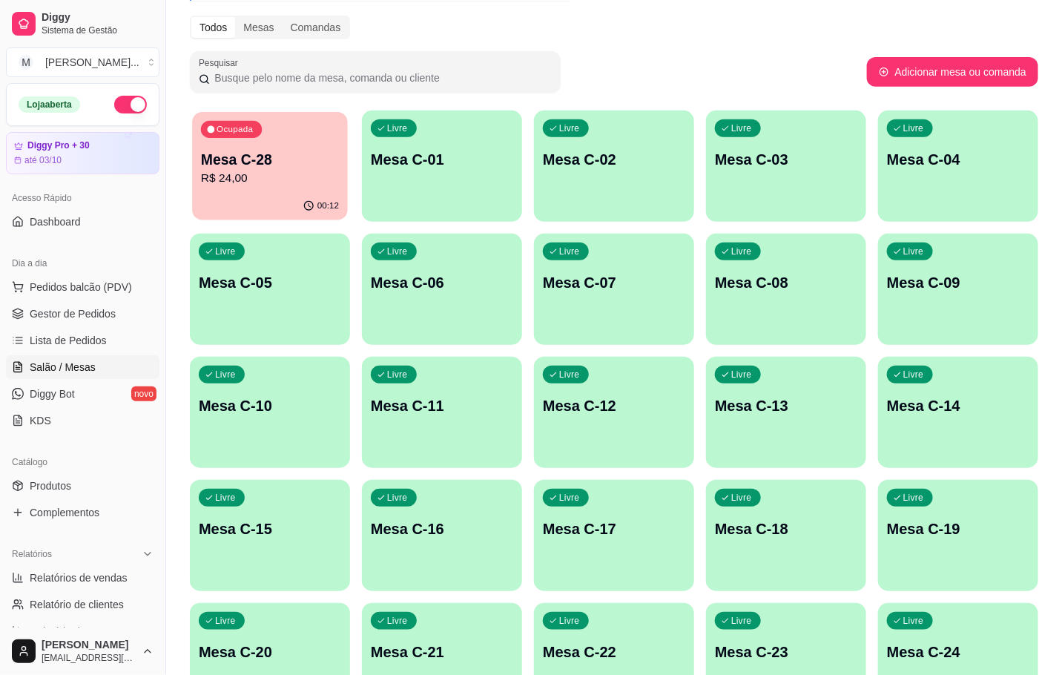
click at [315, 192] on button "Ocupada Mesa C-28 R$ 24,00 00:12" at bounding box center [270, 166] width 156 height 108
click at [289, 198] on div "00:17" at bounding box center [270, 206] width 156 height 28
click at [234, 158] on p "Mesa C-28" at bounding box center [270, 159] width 142 height 21
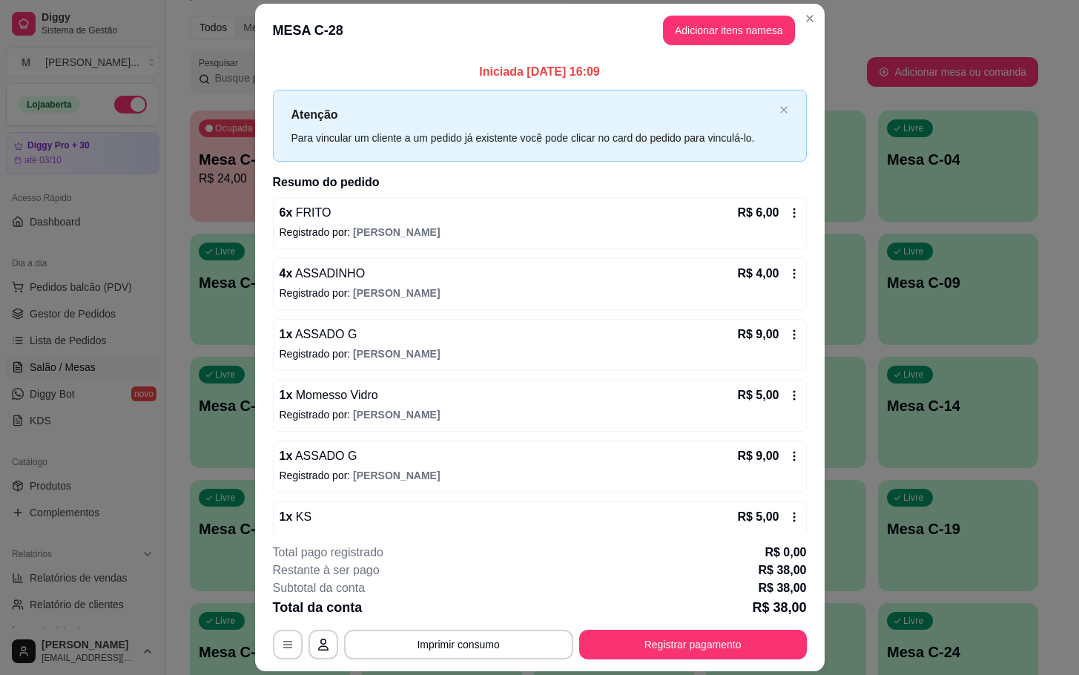
scroll to position [31, 0]
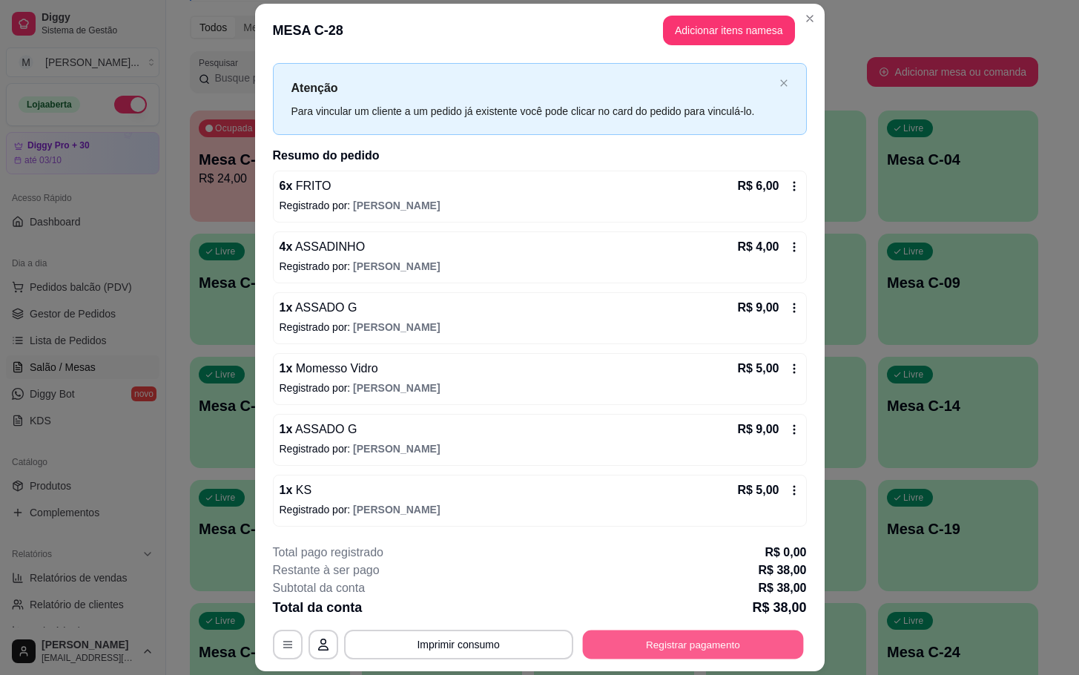
click at [655, 653] on button "Registrar pagamento" at bounding box center [692, 645] width 221 height 29
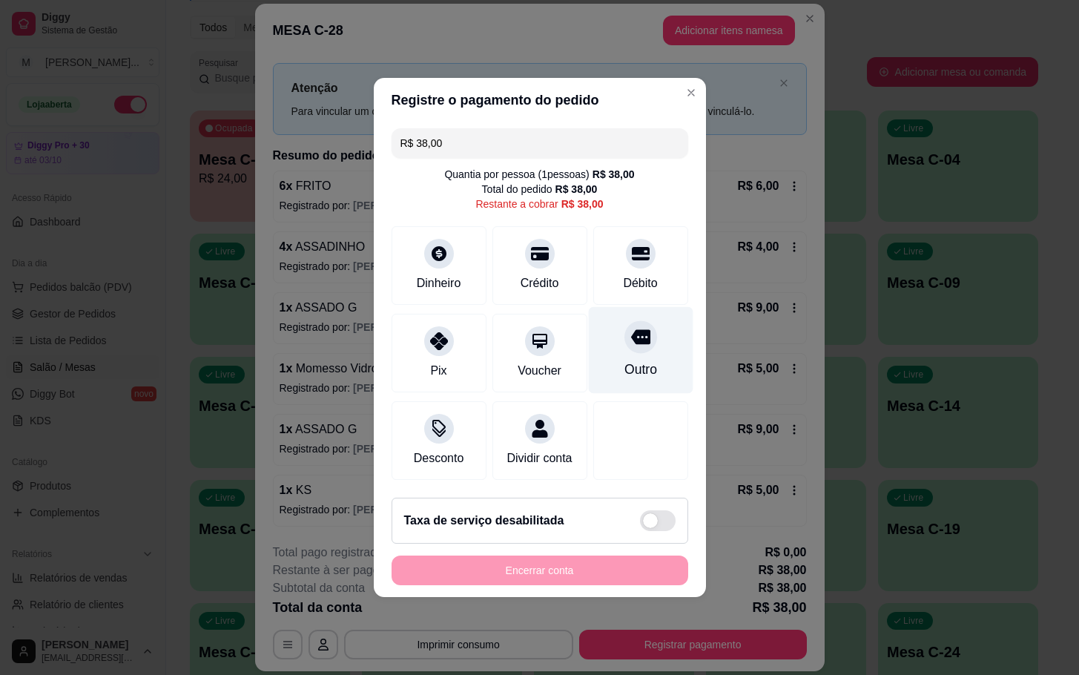
click at [644, 358] on div "Outro" at bounding box center [640, 350] width 105 height 87
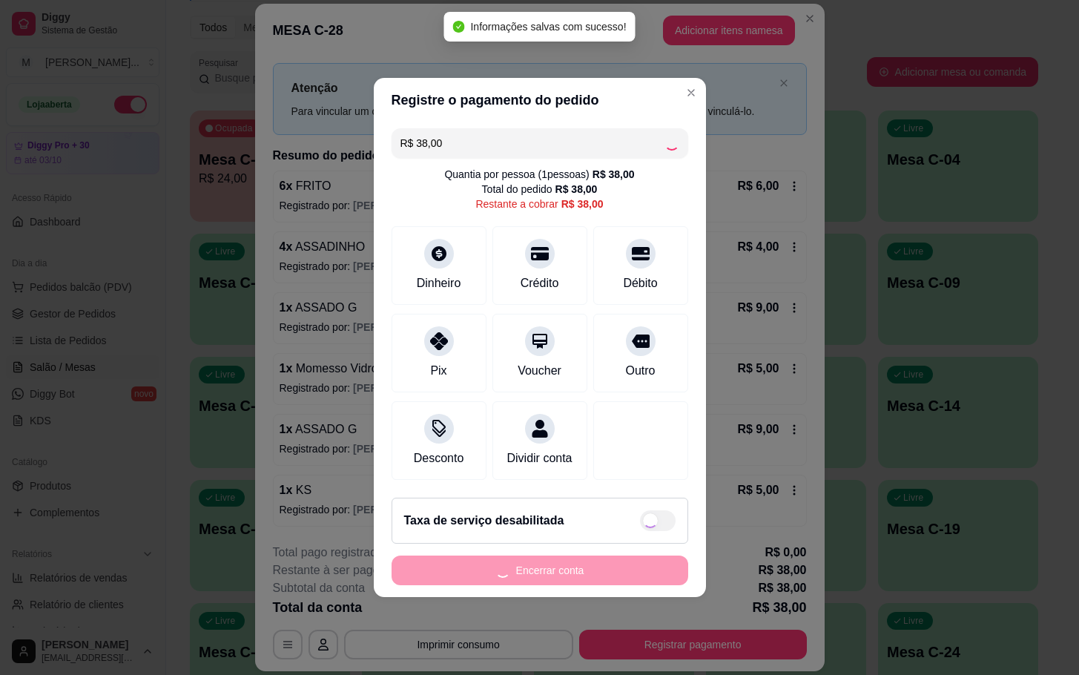
type input "R$ 0,00"
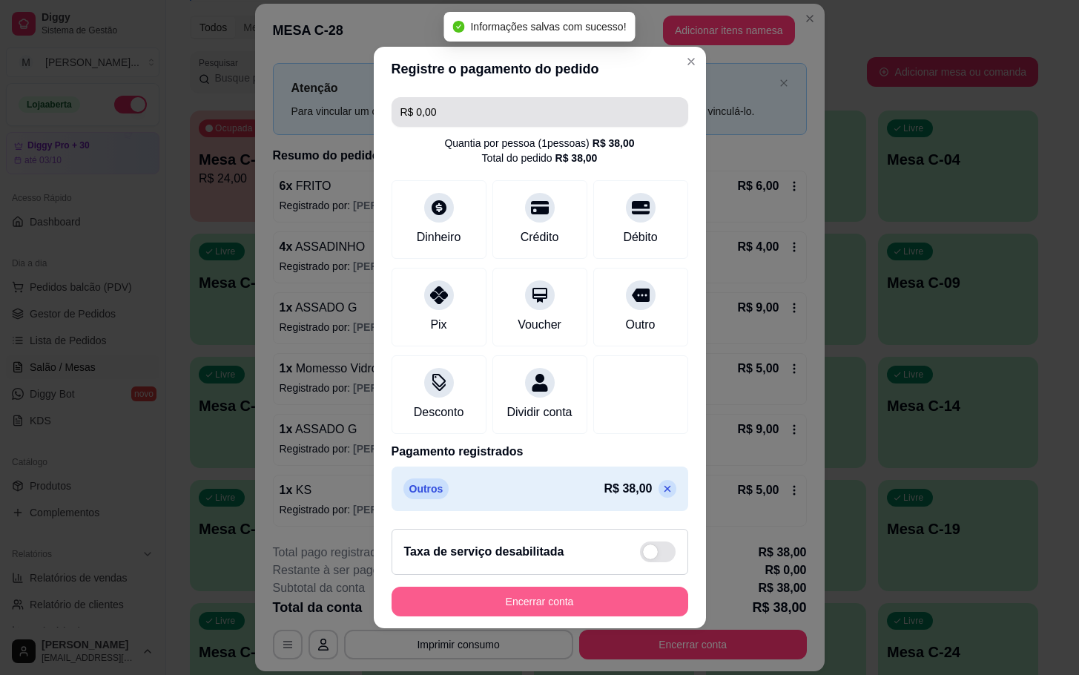
click at [617, 617] on button "Encerrar conta" at bounding box center [540, 602] width 297 height 30
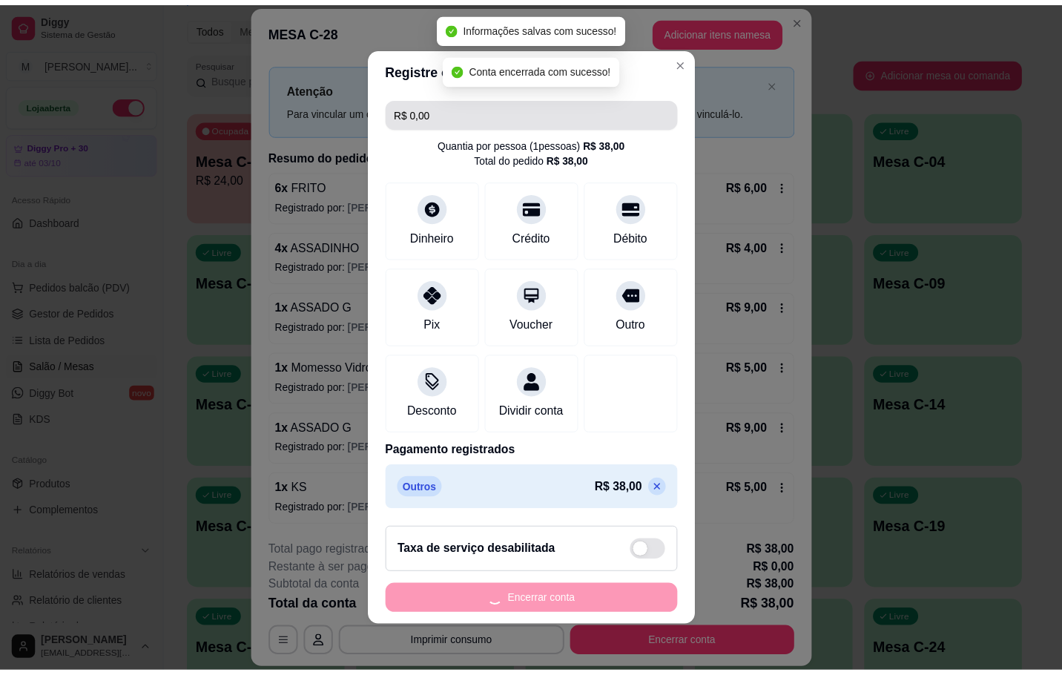
scroll to position [0, 0]
